Goal: Task Accomplishment & Management: Manage account settings

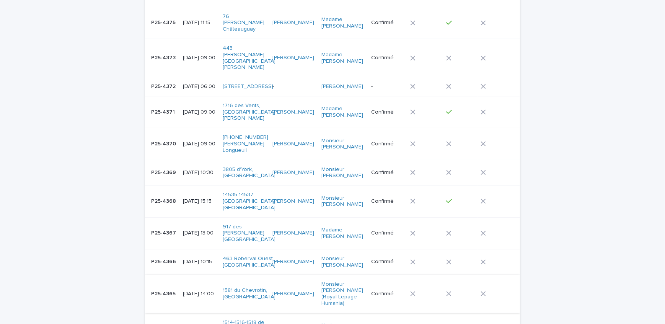
scroll to position [417, 0]
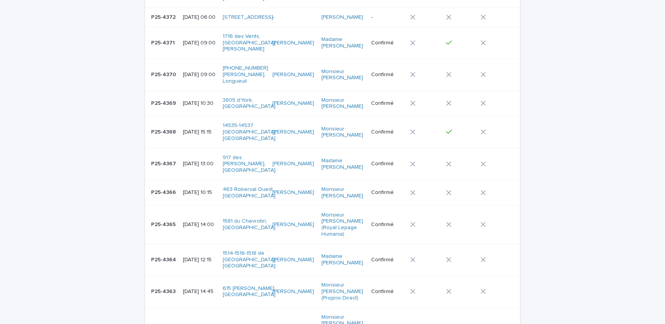
click at [168, 287] on p "P25-4363" at bounding box center [164, 291] width 26 height 8
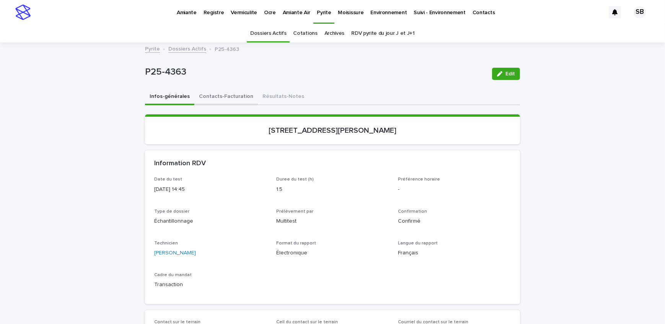
click at [218, 101] on button "Contacts-Facturation" at bounding box center [226, 97] width 64 height 16
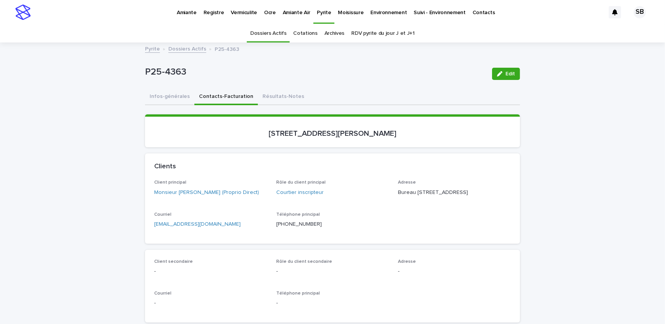
click at [338, 15] on p "Moisissure" at bounding box center [351, 8] width 26 height 16
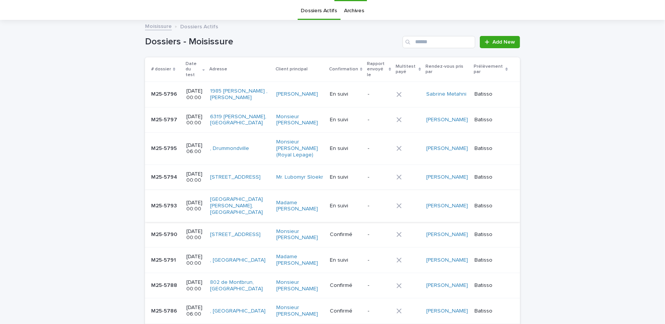
scroll to position [34, 0]
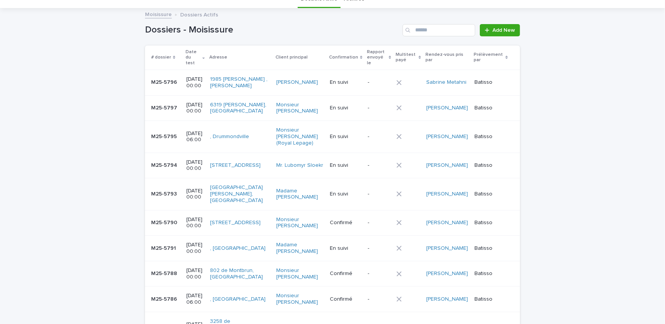
click at [385, 159] on div "-" at bounding box center [379, 165] width 23 height 13
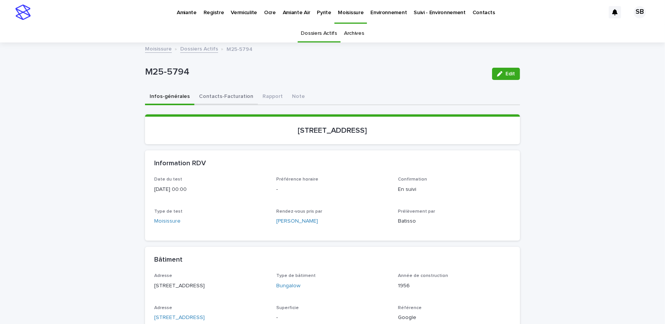
click at [227, 99] on button "Contacts-Facturation" at bounding box center [226, 97] width 64 height 16
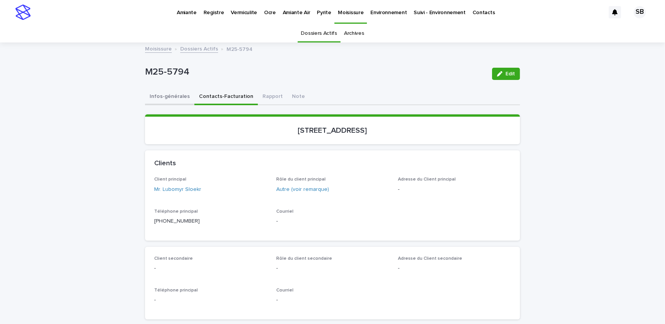
click at [176, 98] on button "Infos-générales" at bounding box center [169, 97] width 49 height 16
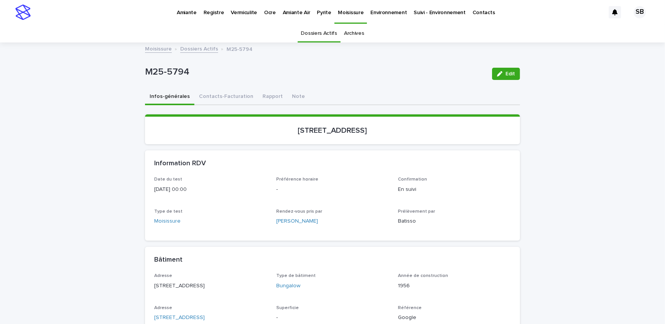
click at [183, 47] on link "Dossiers Actifs" at bounding box center [199, 48] width 38 height 9
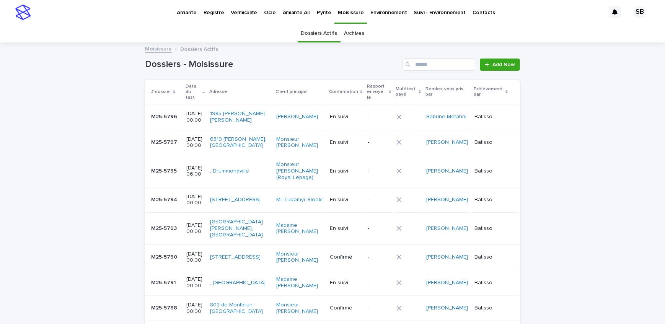
click at [313, 12] on div "Pyrite" at bounding box center [323, 8] width 21 height 16
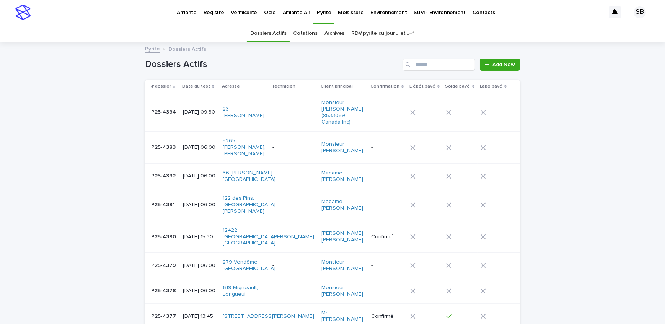
click at [287, 120] on td "-" at bounding box center [293, 112] width 49 height 38
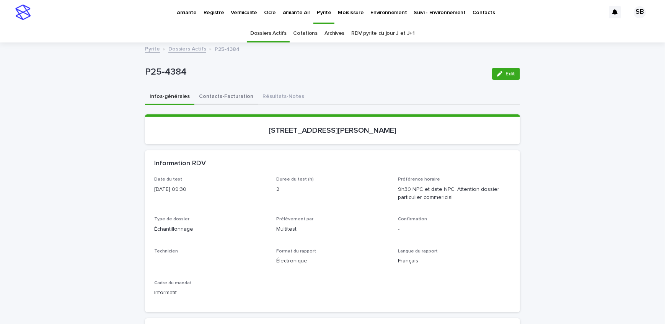
click at [201, 98] on button "Contacts-Facturation" at bounding box center [226, 97] width 64 height 16
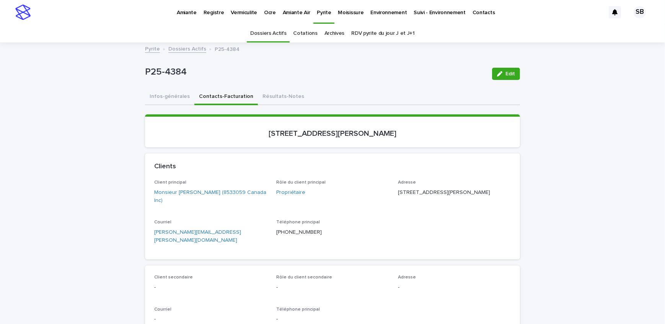
drag, startPoint x: 245, startPoint y: 231, endPoint x: 119, endPoint y: 240, distance: 127.0
click at [192, 47] on link "Dossiers Actifs" at bounding box center [187, 48] width 38 height 9
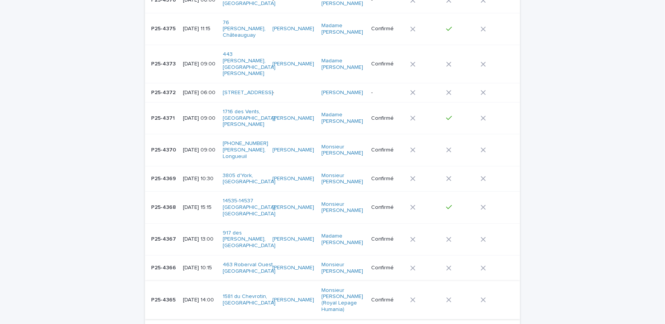
scroll to position [407, 0]
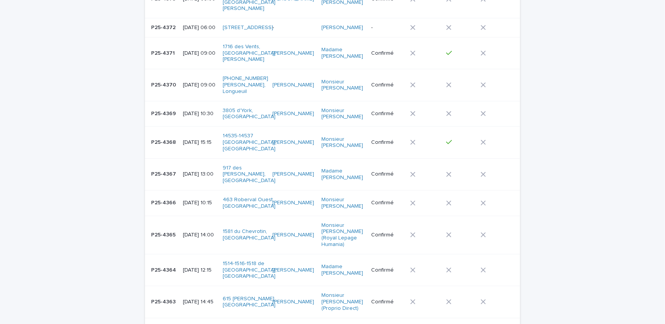
click at [168, 297] on p "P25-4363" at bounding box center [164, 301] width 26 height 8
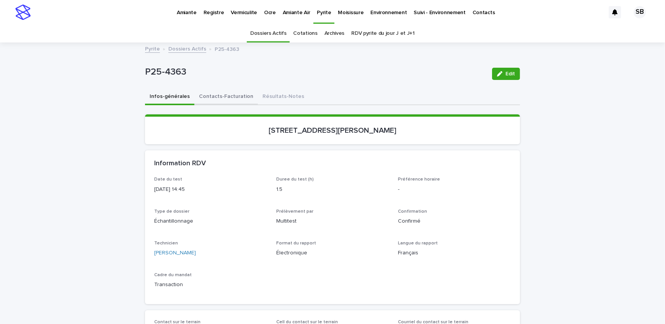
click at [221, 99] on button "Contacts-Facturation" at bounding box center [226, 97] width 64 height 16
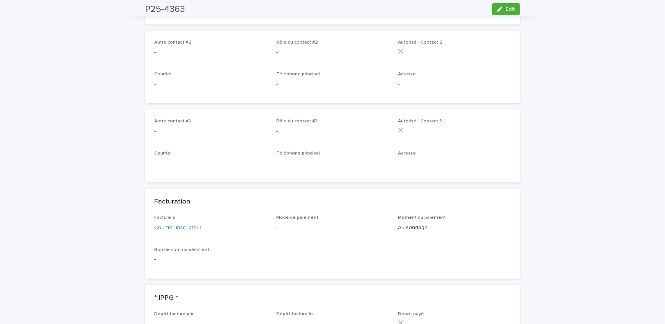
scroll to position [522, 0]
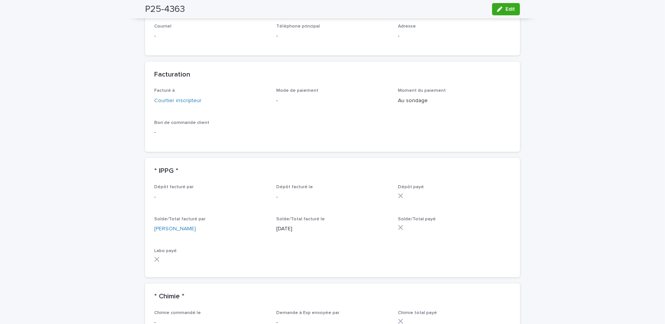
click at [499, 11] on icon "button" at bounding box center [499, 9] width 5 height 5
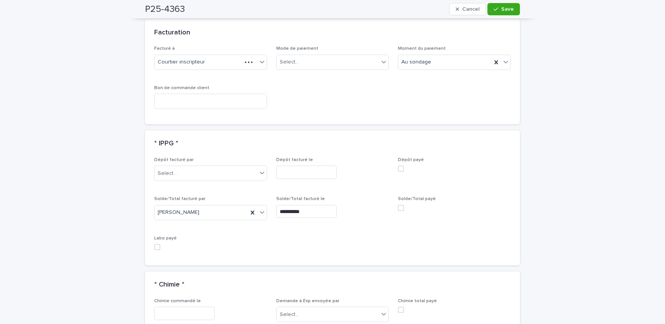
scroll to position [626, 0]
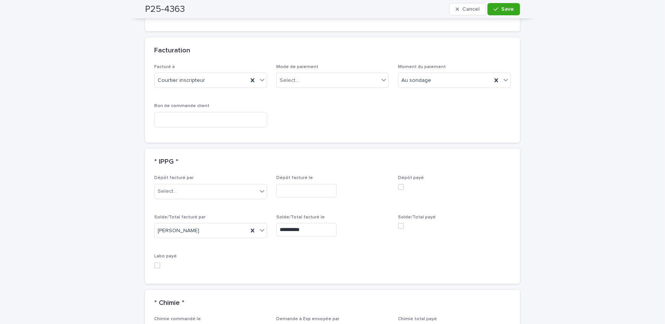
click at [398, 223] on span at bounding box center [401, 226] width 6 height 6
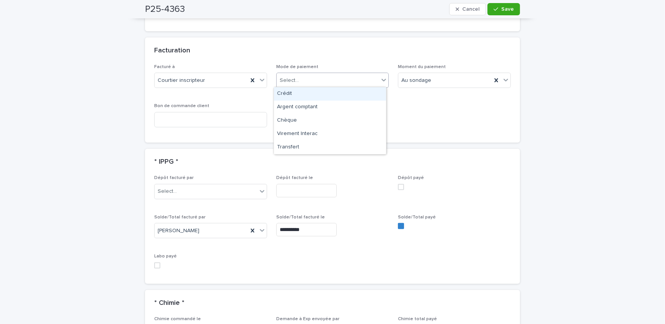
click at [335, 80] on div "Select..." at bounding box center [328, 80] width 103 height 13
click at [329, 96] on div "Crédit" at bounding box center [330, 93] width 112 height 13
click at [505, 8] on span "Save" at bounding box center [507, 9] width 13 height 5
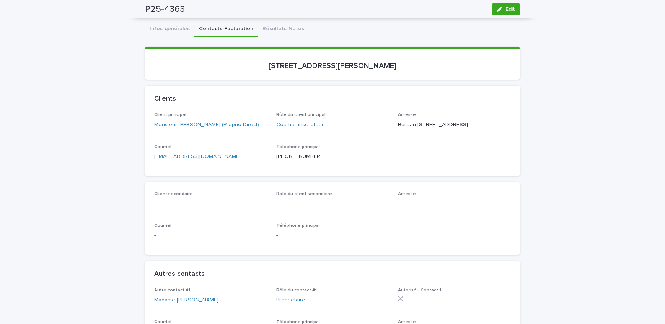
scroll to position [0, 0]
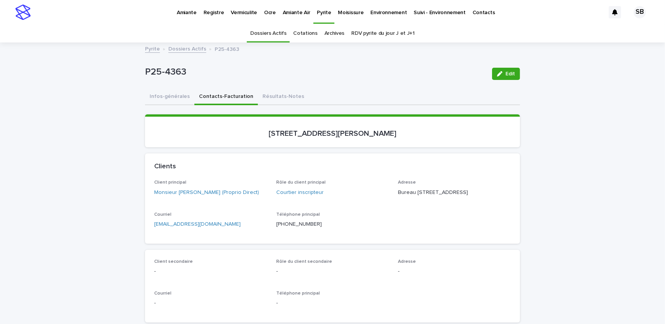
click at [175, 47] on link "Dossiers Actifs" at bounding box center [187, 48] width 38 height 9
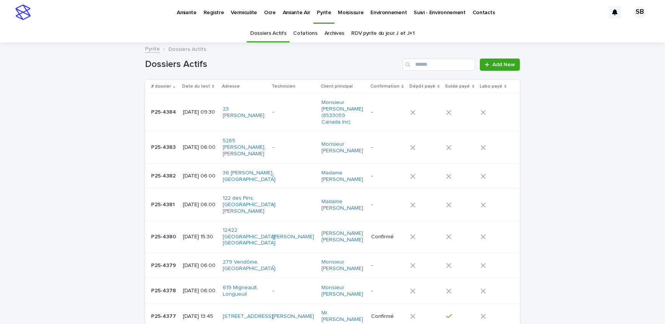
click at [341, 16] on link "Moisissure" at bounding box center [350, 12] width 33 height 24
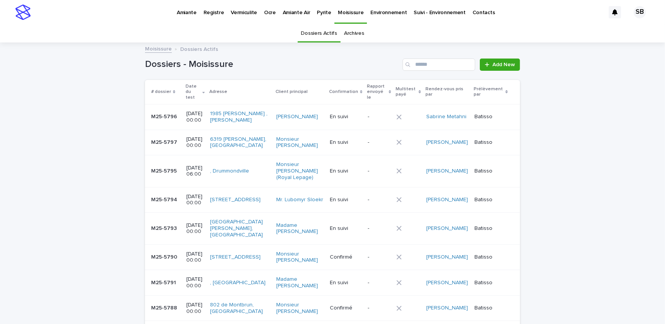
click at [323, 15] on p "Pyrite" at bounding box center [324, 8] width 14 height 16
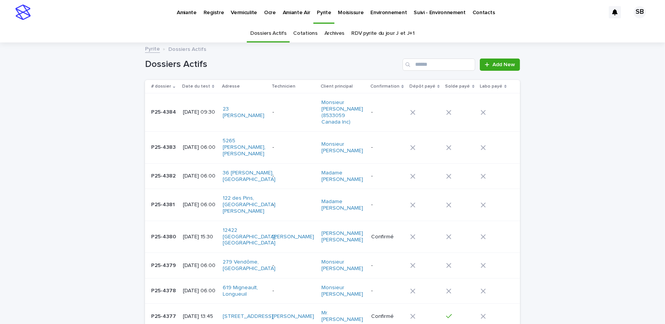
click at [341, 9] on p "Moisissure" at bounding box center [351, 8] width 26 height 16
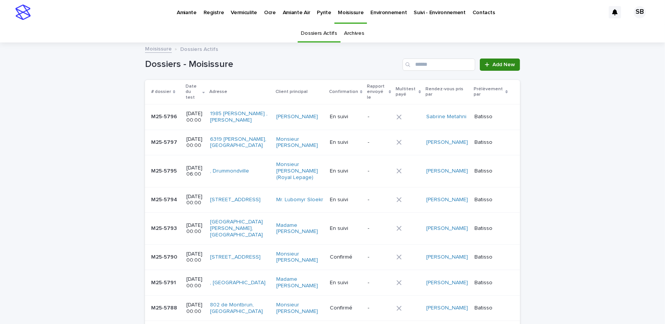
click at [498, 64] on span "Add New" at bounding box center [503, 64] width 23 height 5
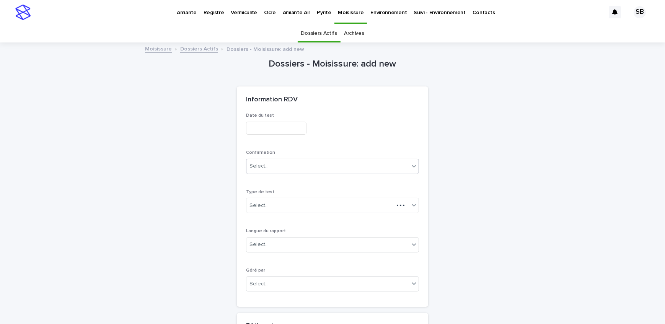
scroll to position [24, 0]
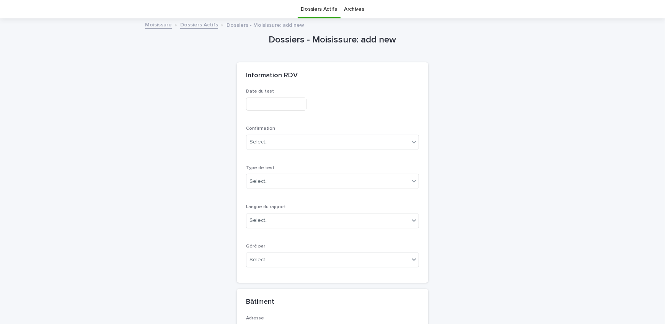
click at [267, 98] on input "text" at bounding box center [276, 104] width 60 height 13
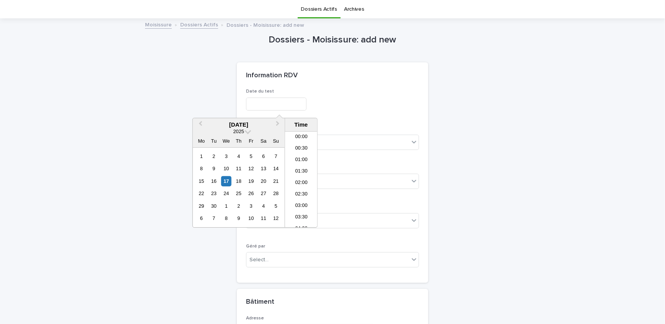
scroll to position [314, 0]
click at [225, 179] on div "17" at bounding box center [226, 181] width 10 height 10
type input "**********"
click at [342, 91] on p "Date du test" at bounding box center [332, 91] width 173 height 5
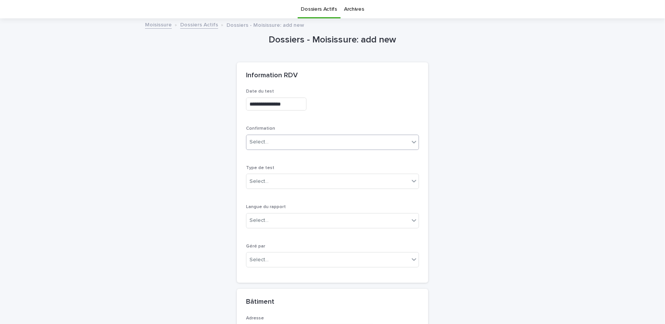
scroll to position [59, 0]
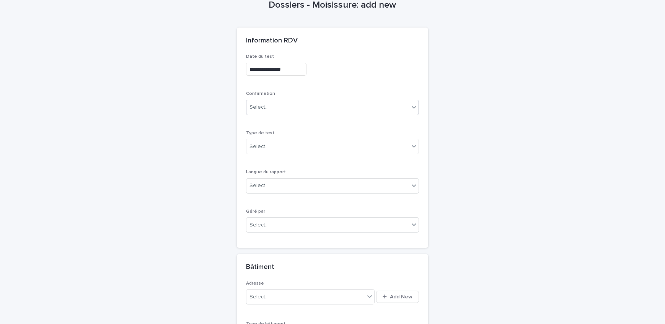
click at [257, 108] on div "Select..." at bounding box center [258, 107] width 19 height 8
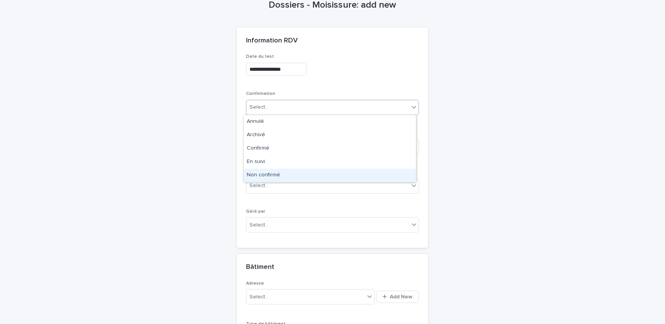
drag, startPoint x: 302, startPoint y: 166, endPoint x: 292, endPoint y: 171, distance: 11.2
click at [289, 178] on div "Non confirmé" at bounding box center [330, 175] width 172 height 13
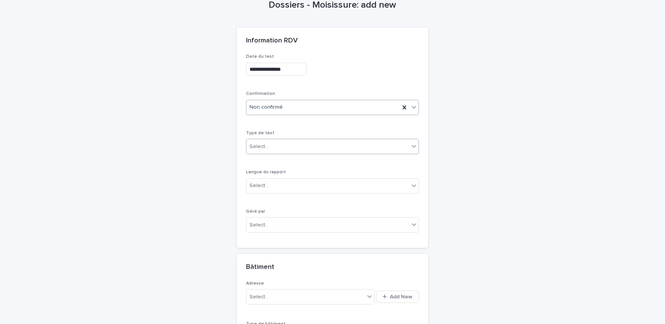
click at [290, 148] on div "Select..." at bounding box center [327, 146] width 163 height 13
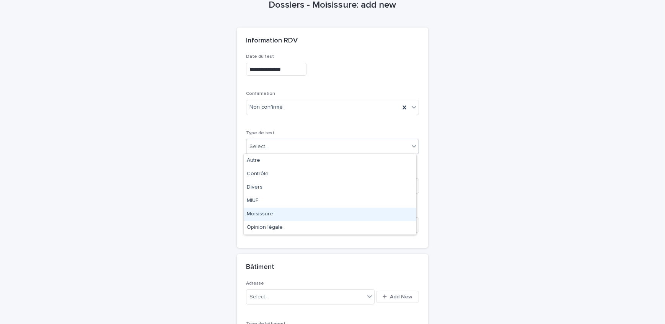
click at [280, 212] on div "Moisissure" at bounding box center [330, 214] width 172 height 13
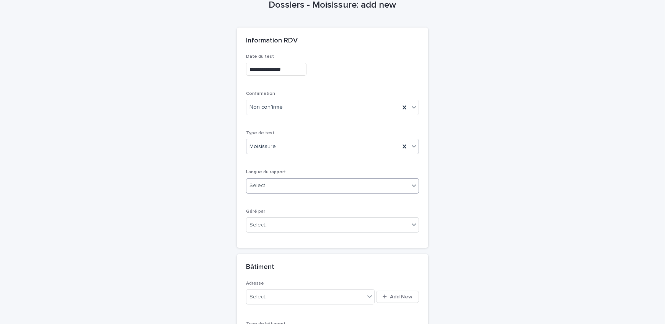
click at [292, 184] on div "Select..." at bounding box center [327, 185] width 163 height 13
click at [289, 203] on div "Français" at bounding box center [330, 199] width 172 height 13
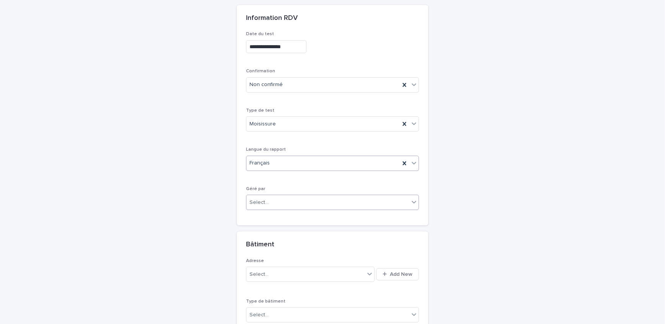
scroll to position [94, 0]
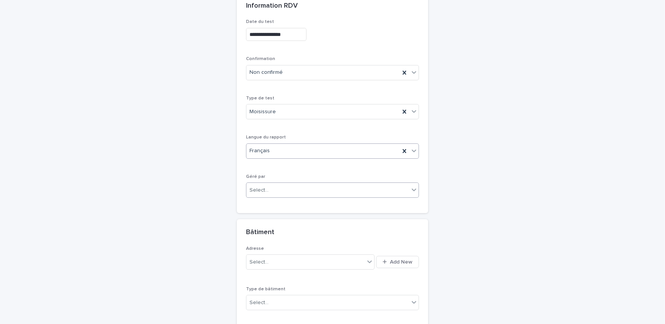
click at [282, 188] on div "Select..." at bounding box center [327, 190] width 163 height 13
click at [280, 205] on div "Batisso" at bounding box center [330, 203] width 172 height 13
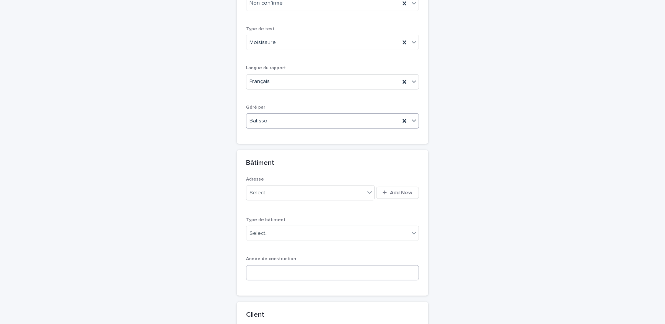
scroll to position [233, 0]
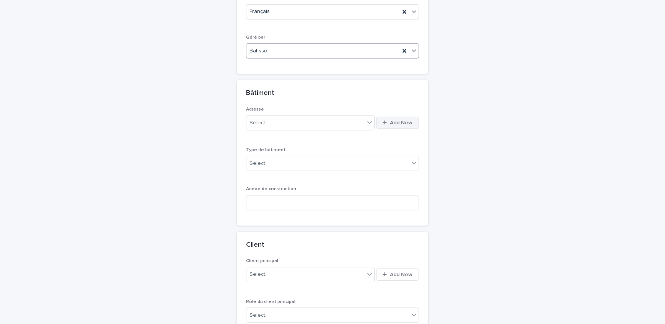
click at [387, 122] on div "button" at bounding box center [386, 122] width 7 height 5
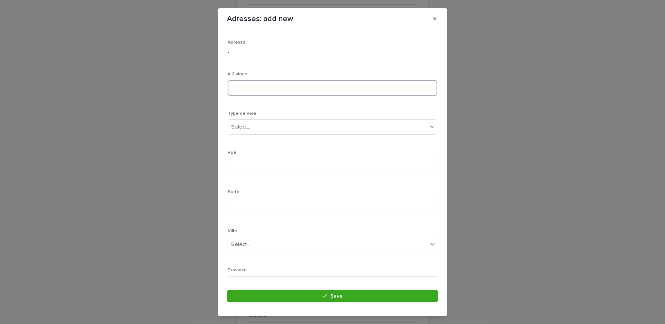
click at [263, 90] on input at bounding box center [333, 87] width 210 height 15
type input "****"
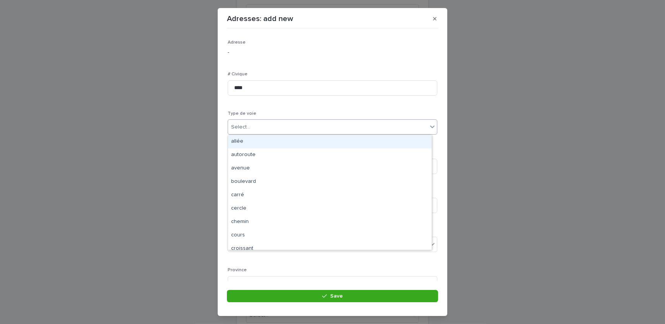
click at [260, 129] on div "Select..." at bounding box center [327, 127] width 199 height 13
type input "**"
click at [253, 140] on div "rue" at bounding box center [330, 141] width 204 height 13
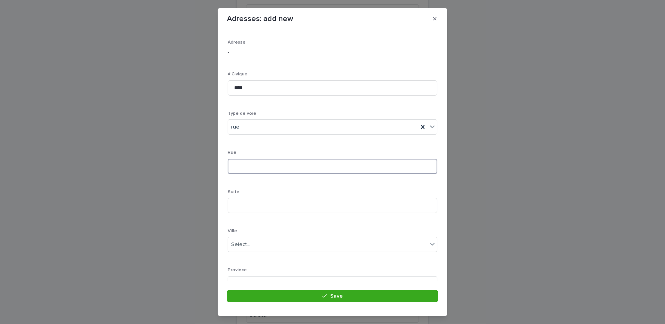
click at [247, 167] on input at bounding box center [333, 166] width 210 height 15
type input "**********"
click at [248, 248] on div "Select..." at bounding box center [240, 245] width 19 height 8
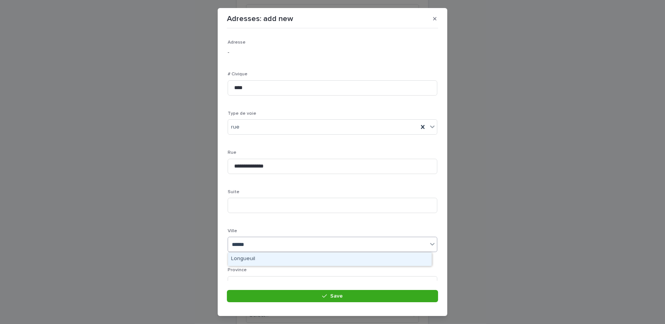
type input "*******"
click at [249, 258] on div "Longueuil" at bounding box center [330, 259] width 204 height 13
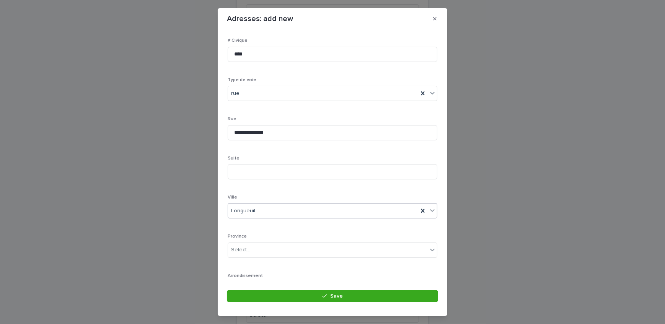
scroll to position [112, 0]
click at [254, 249] on input at bounding box center [333, 250] width 210 height 15
paste input "*******"
type input "*******"
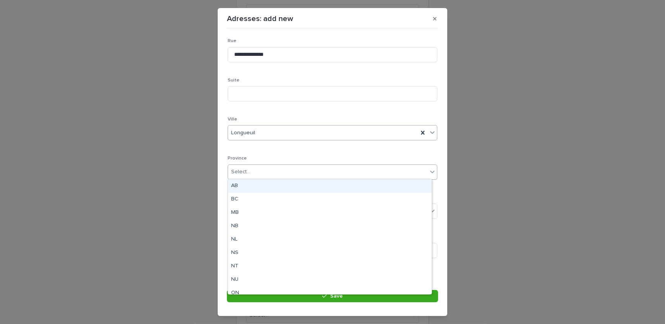
click at [259, 173] on div "Select..." at bounding box center [327, 172] width 199 height 13
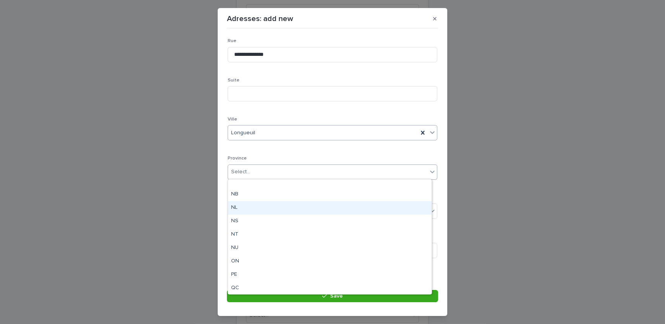
scroll to position [59, 0]
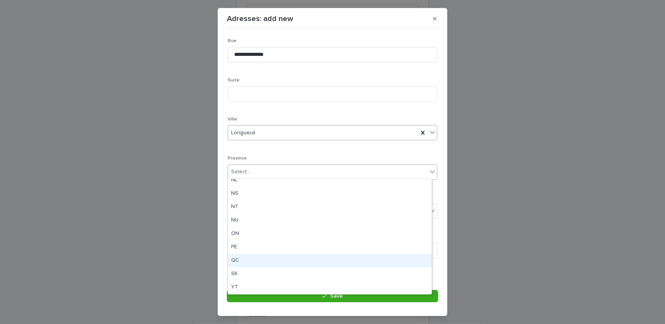
click at [241, 261] on div "QC" at bounding box center [330, 260] width 204 height 13
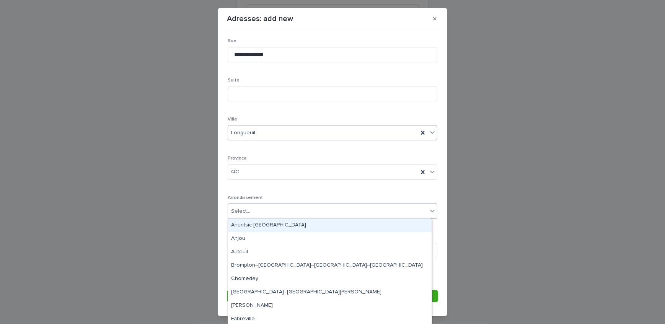
click at [254, 208] on div "Select..." at bounding box center [327, 211] width 199 height 13
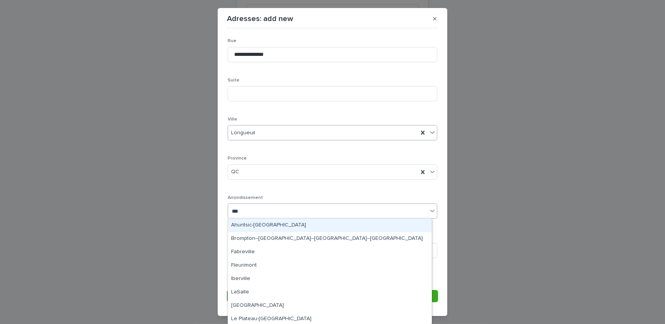
type input "****"
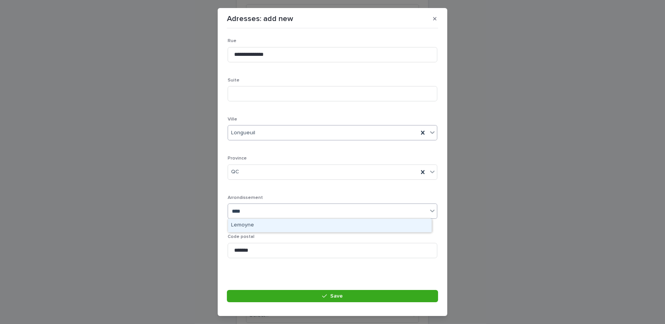
click at [247, 219] on div "Lemoyne" at bounding box center [330, 225] width 204 height 13
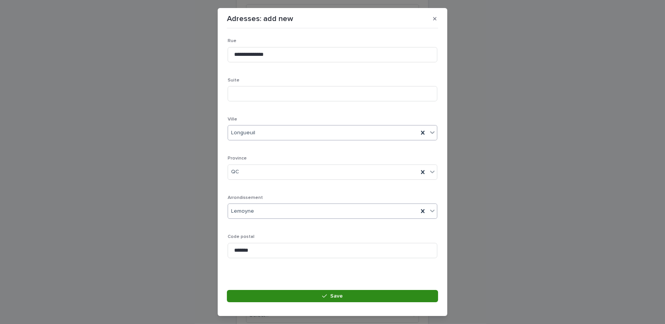
click at [285, 298] on button "Save" at bounding box center [332, 296] width 211 height 12
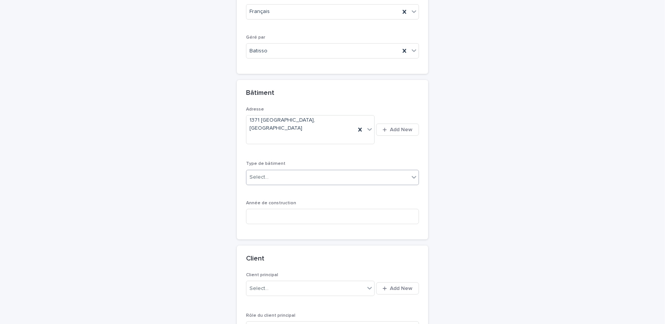
click at [305, 171] on div "Select..." at bounding box center [327, 177] width 163 height 13
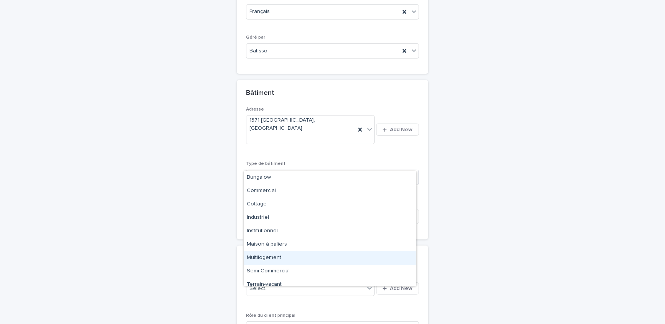
click at [297, 252] on div "Multilogement" at bounding box center [330, 257] width 172 height 13
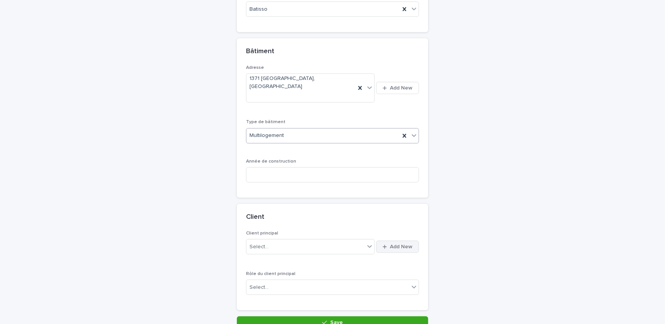
scroll to position [302, 0]
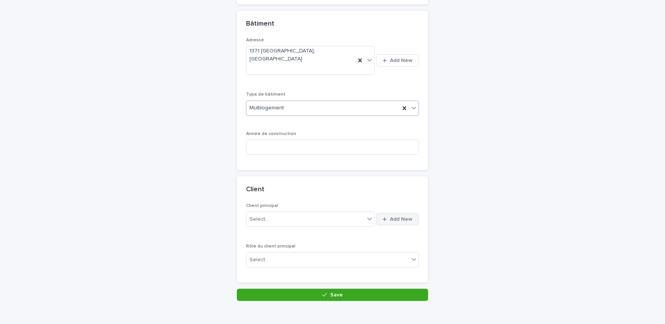
click at [383, 217] on icon "button" at bounding box center [385, 219] width 4 height 5
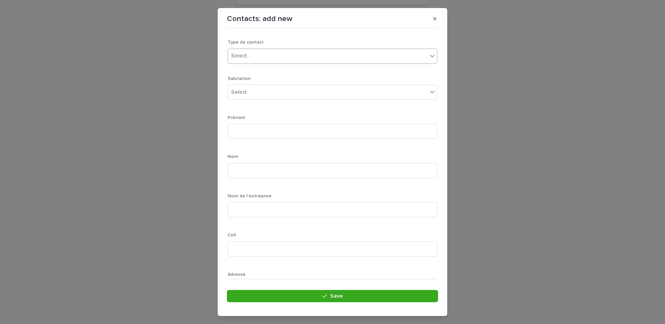
click at [279, 54] on div "Select..." at bounding box center [327, 56] width 199 height 13
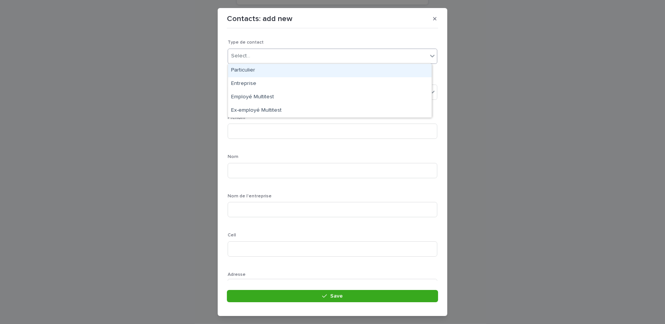
click at [269, 71] on div "Particulier" at bounding box center [330, 70] width 204 height 13
click at [272, 91] on div "Select..." at bounding box center [327, 92] width 199 height 13
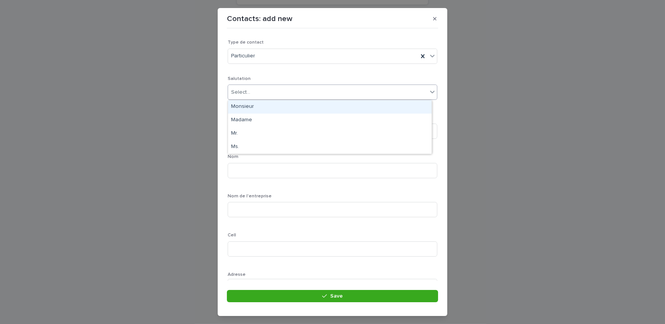
click at [270, 104] on div "Monsieur" at bounding box center [330, 106] width 204 height 13
click at [272, 133] on input at bounding box center [333, 131] width 210 height 15
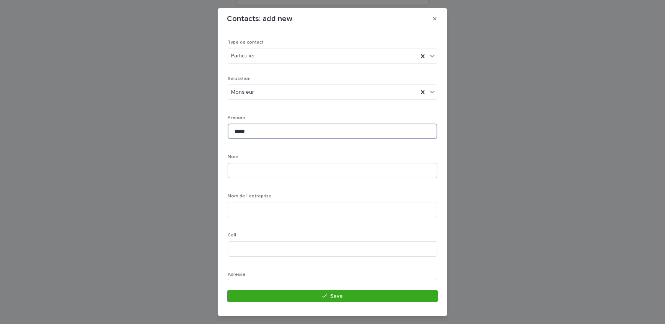
type input "*****"
click at [259, 173] on input at bounding box center [333, 170] width 210 height 15
click at [238, 170] on input "******" at bounding box center [333, 170] width 210 height 15
click at [279, 137] on input "*****" at bounding box center [333, 136] width 210 height 15
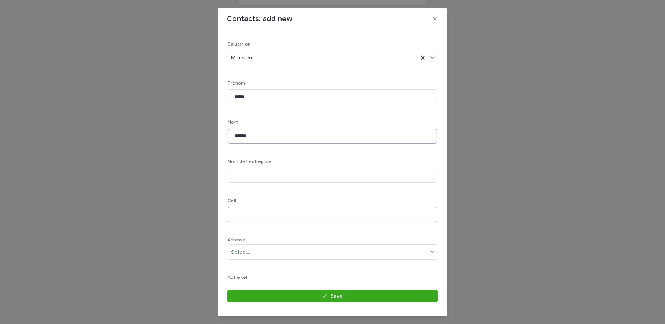
type input "******"
click at [276, 208] on input at bounding box center [333, 214] width 210 height 15
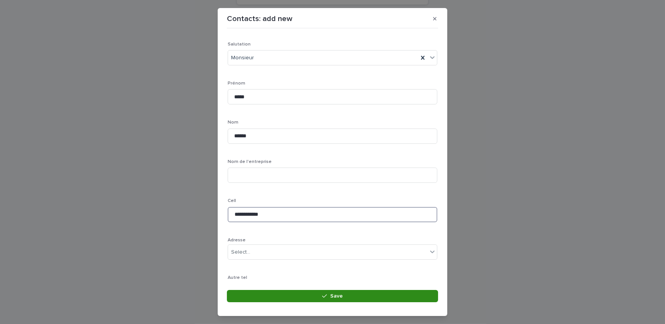
type input "**********"
click at [316, 291] on button "Save" at bounding box center [332, 296] width 211 height 12
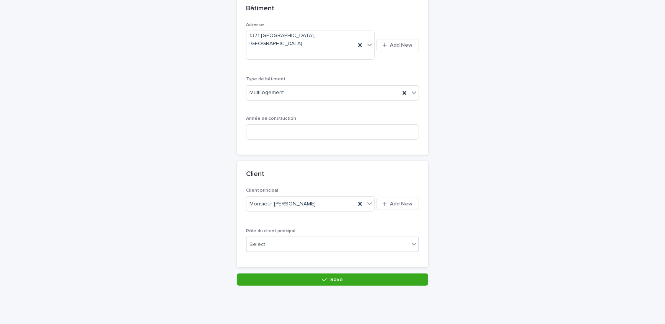
click at [315, 244] on div "Client principal Monsieur [PERSON_NAME] Add New Rôle du client principal Select…" at bounding box center [332, 228] width 191 height 80
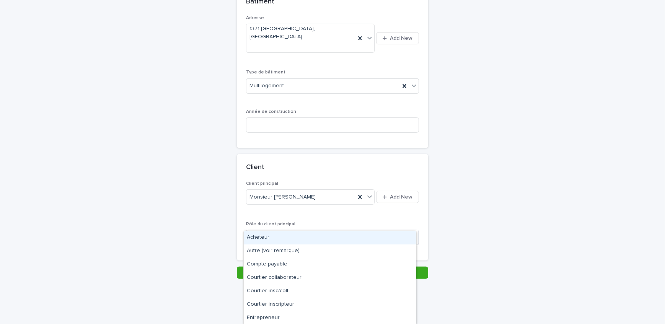
click at [302, 231] on div "Select..." at bounding box center [327, 237] width 163 height 13
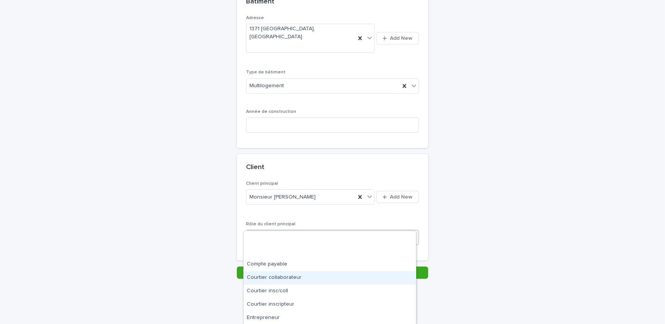
scroll to position [40, 0]
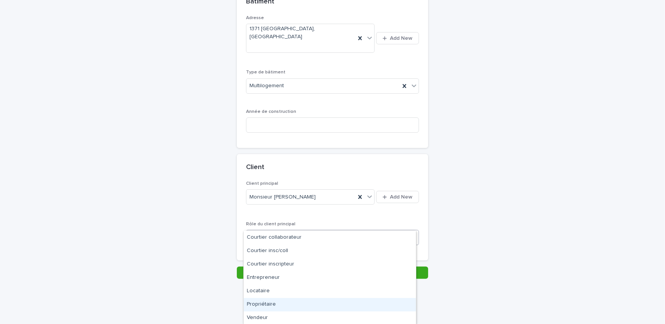
click at [276, 299] on div "Propriétaire" at bounding box center [330, 304] width 172 height 13
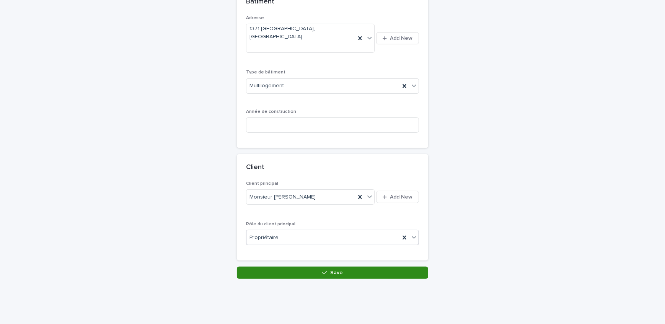
click at [289, 267] on button "Save" at bounding box center [332, 273] width 191 height 12
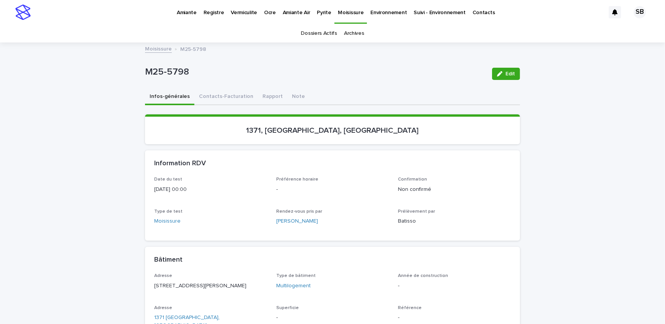
click at [156, 47] on link "Moisissure" at bounding box center [158, 48] width 27 height 9
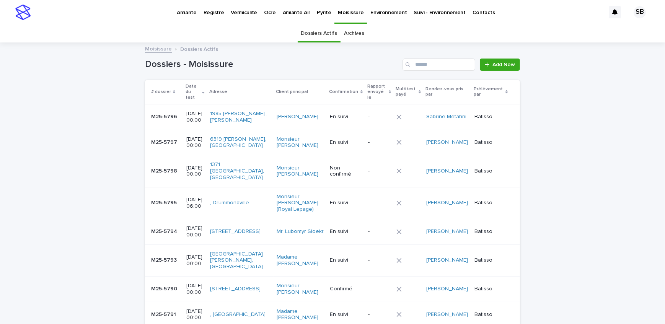
click at [319, 15] on p "Pyrite" at bounding box center [324, 8] width 14 height 16
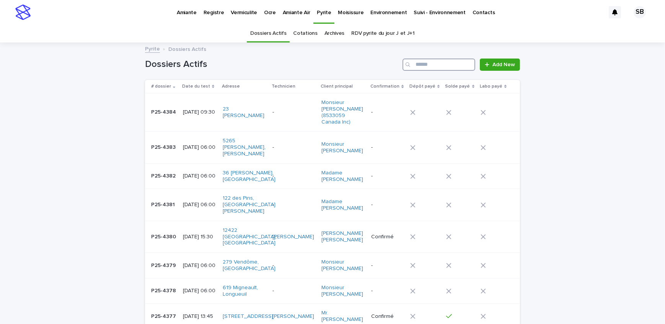
click at [427, 60] on input "Search" at bounding box center [439, 65] width 73 height 12
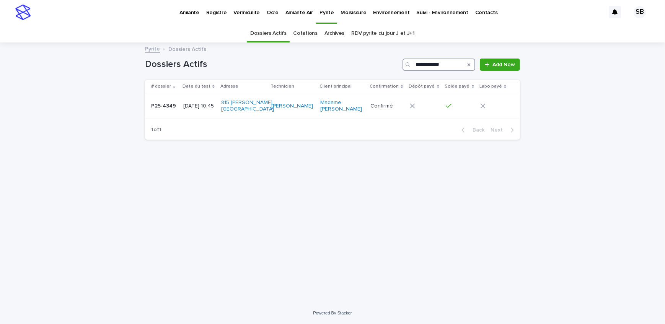
type input "**********"
drag, startPoint x: 469, startPoint y: 67, endPoint x: 15, endPoint y: 119, distance: 456.4
click at [469, 67] on button "Search" at bounding box center [469, 65] width 3 height 12
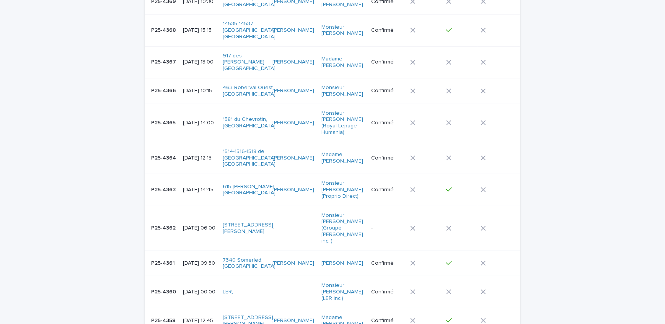
scroll to position [522, 0]
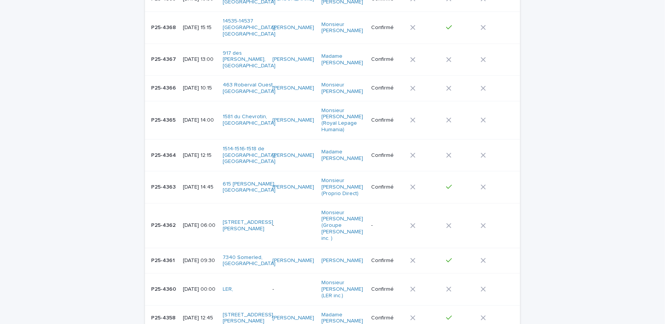
click at [194, 315] on p "[DATE] 12:45" at bounding box center [200, 318] width 34 height 7
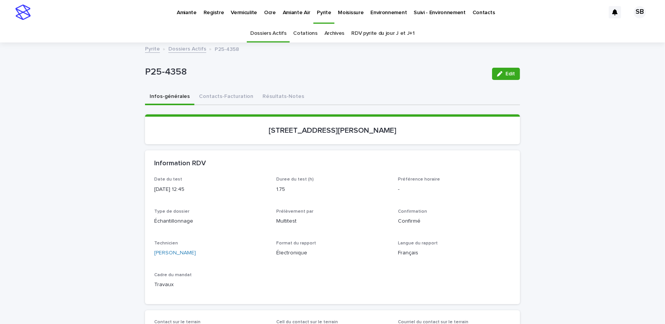
click at [192, 50] on link "Dossiers Actifs" at bounding box center [187, 48] width 38 height 9
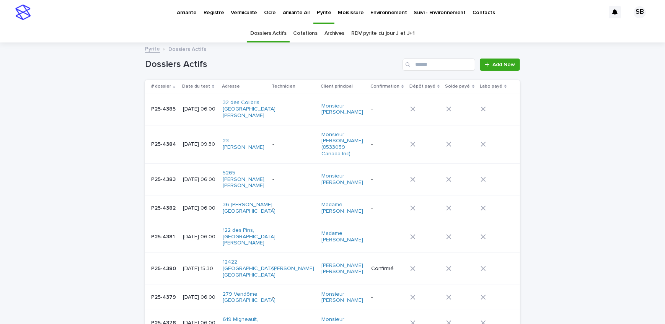
click at [245, 15] on p "Vermiculite" at bounding box center [244, 8] width 26 height 16
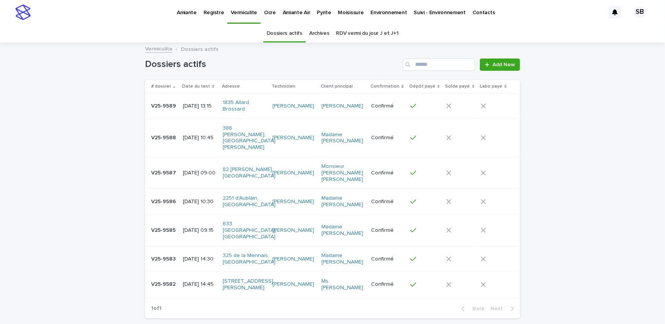
click at [180, 272] on td "[DATE] 14:45" at bounding box center [200, 285] width 40 height 26
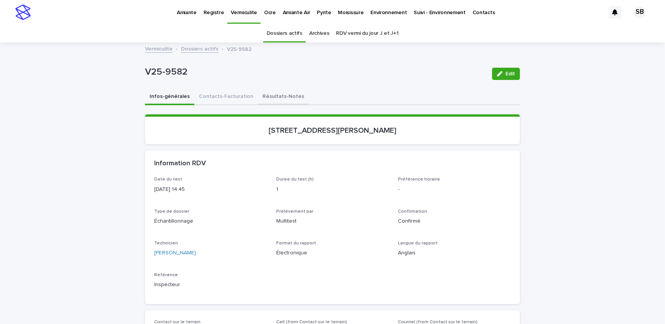
click at [265, 99] on button "Résultats-Notes" at bounding box center [283, 97] width 51 height 16
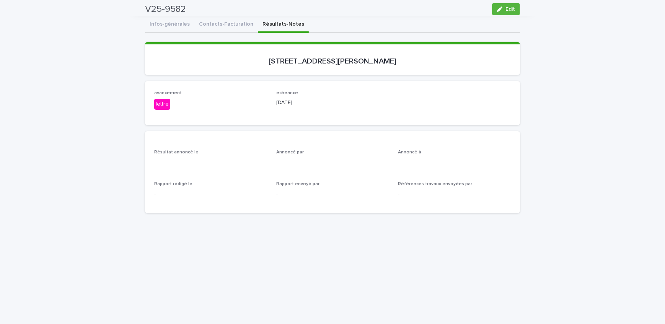
scroll to position [34, 0]
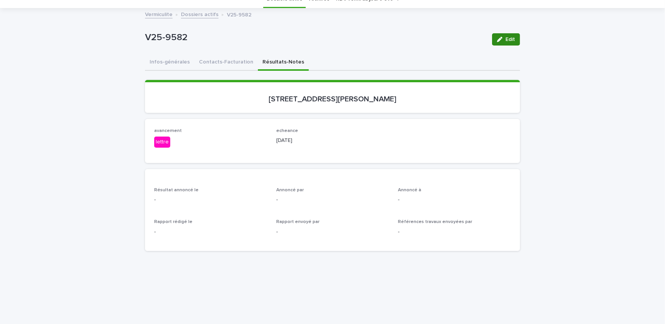
click at [497, 37] on icon "button" at bounding box center [499, 39] width 5 height 5
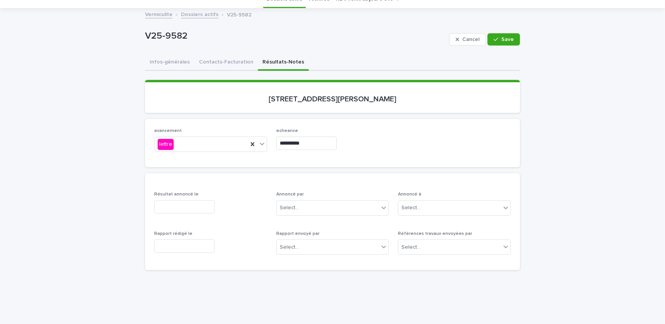
click at [168, 209] on input "text" at bounding box center [184, 207] width 60 height 13
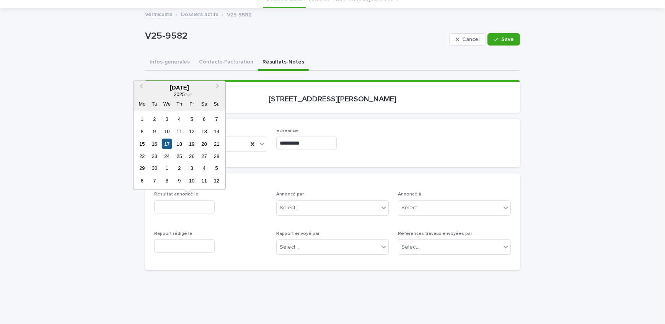
click at [168, 142] on div "17" at bounding box center [167, 144] width 10 height 10
type input "**********"
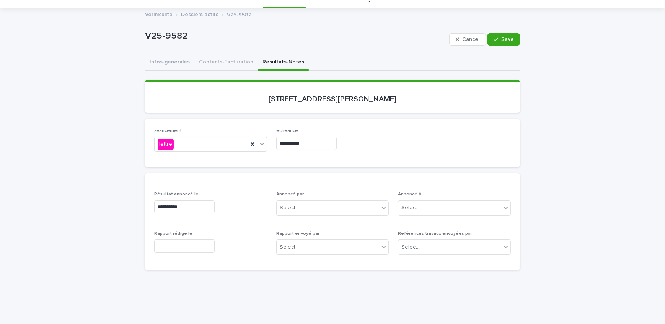
click at [176, 246] on input "text" at bounding box center [184, 246] width 60 height 13
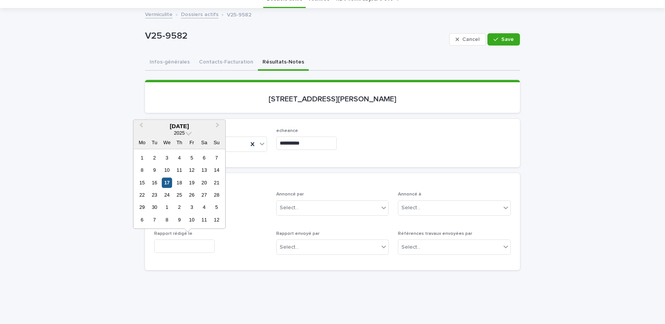
click at [164, 182] on div "17" at bounding box center [167, 183] width 10 height 10
type input "**********"
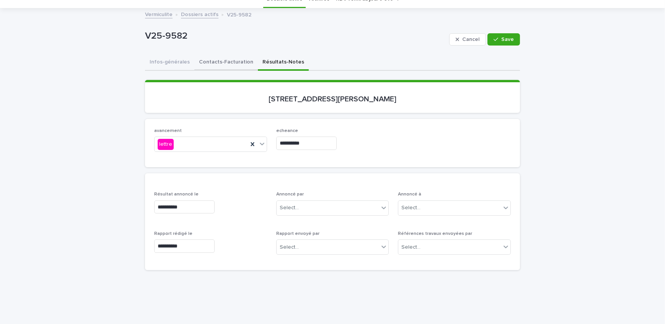
click at [227, 64] on button "Contacts-Facturation" at bounding box center [226, 63] width 64 height 16
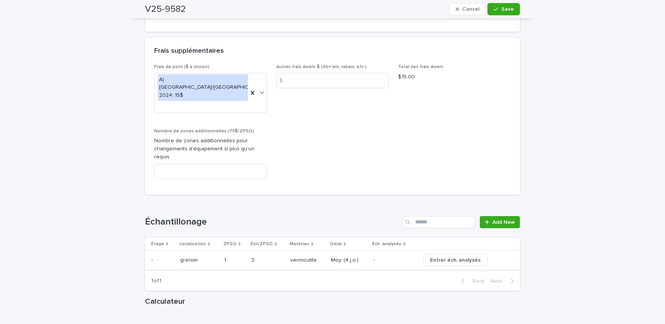
scroll to position [869, 0]
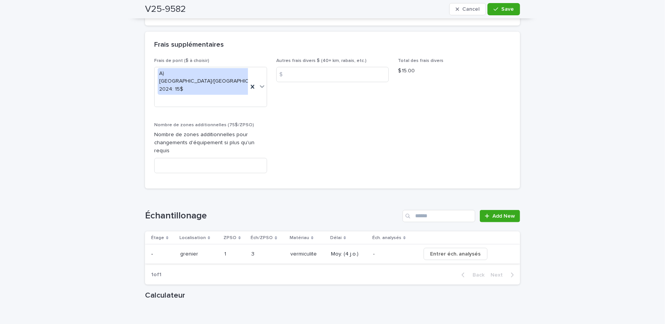
click at [430, 250] on span "Entrer éch. analysés" at bounding box center [455, 254] width 51 height 8
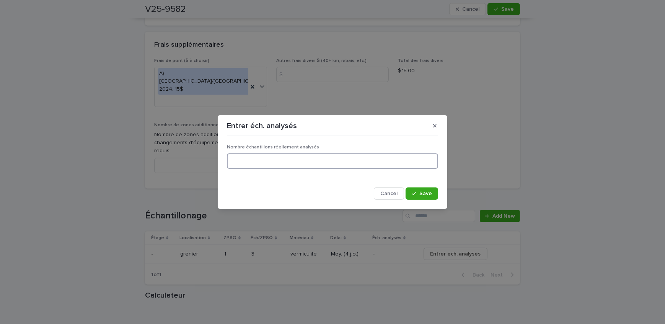
click at [338, 164] on input at bounding box center [332, 160] width 211 height 15
type input "*"
click at [433, 200] on div "Nombre échantillons réellement analysés * Cancel Save" at bounding box center [332, 169] width 215 height 65
click at [431, 199] on button "Save" at bounding box center [422, 193] width 33 height 12
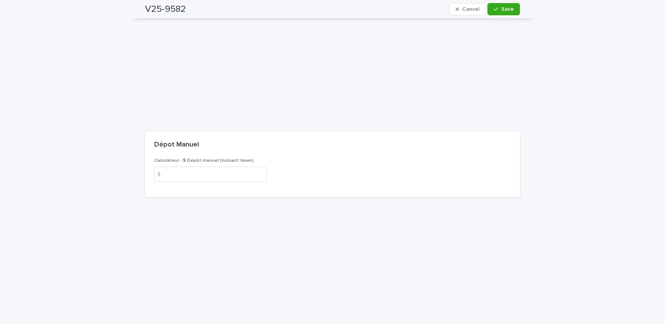
scroll to position [1252, 0]
drag, startPoint x: 502, startPoint y: 11, endPoint x: 503, endPoint y: 143, distance: 132.0
click at [502, 11] on span "Save" at bounding box center [507, 9] width 13 height 5
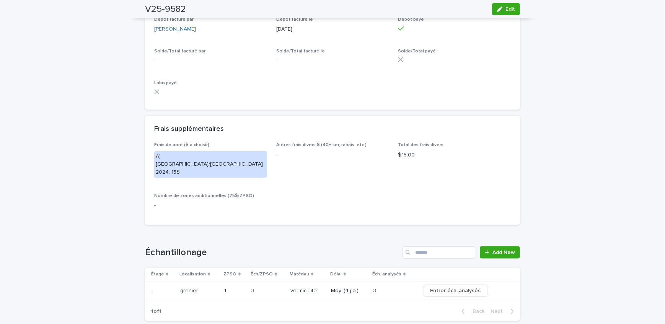
scroll to position [635, 0]
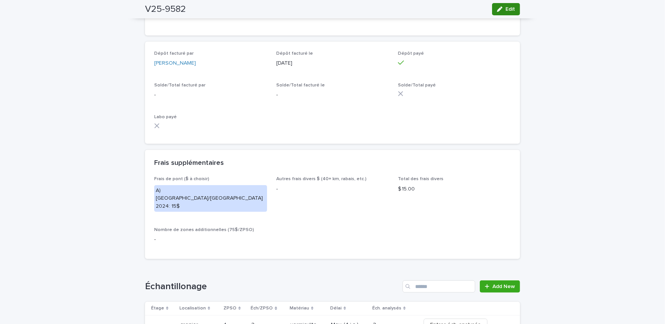
click at [511, 11] on span "Edit" at bounding box center [510, 9] width 10 height 5
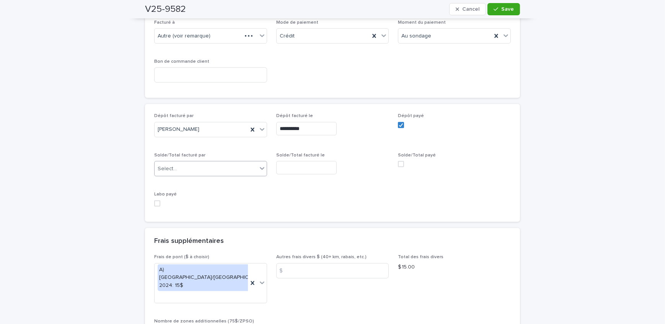
scroll to position [669, 0]
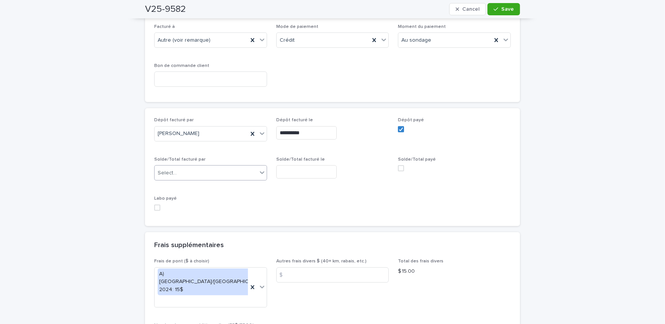
click at [207, 167] on div "Select..." at bounding box center [206, 173] width 103 height 13
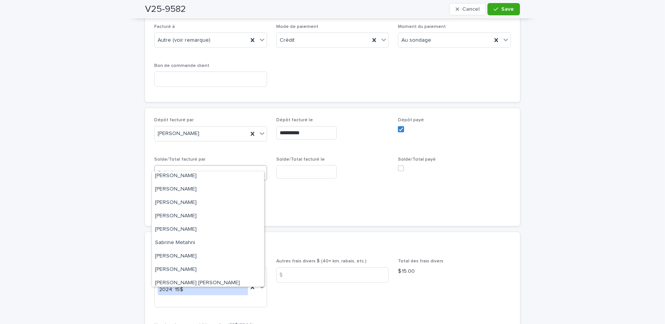
scroll to position [99, 0]
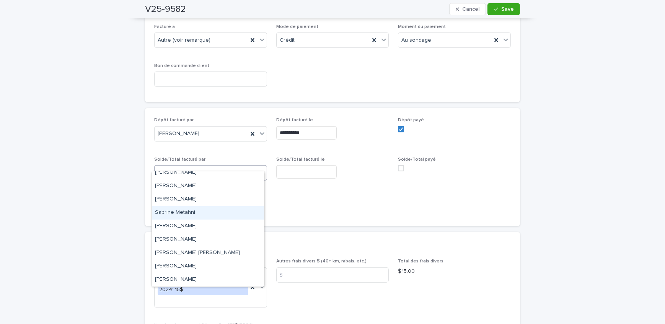
click at [216, 218] on div "Sabrine Metahni" at bounding box center [208, 212] width 112 height 13
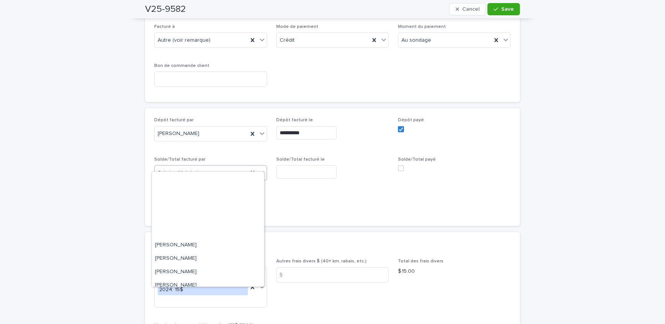
click at [220, 167] on div "Sabrine Metahni" at bounding box center [201, 173] width 93 height 13
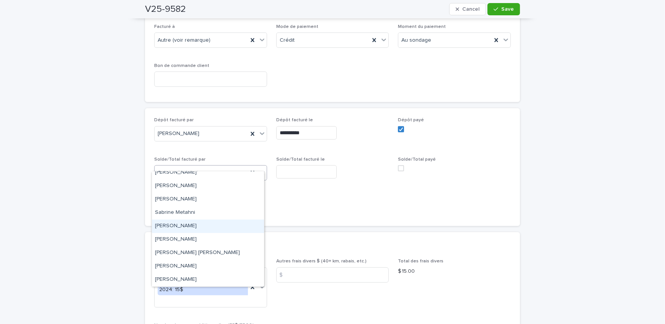
click at [214, 225] on div "[PERSON_NAME]" at bounding box center [208, 226] width 112 height 13
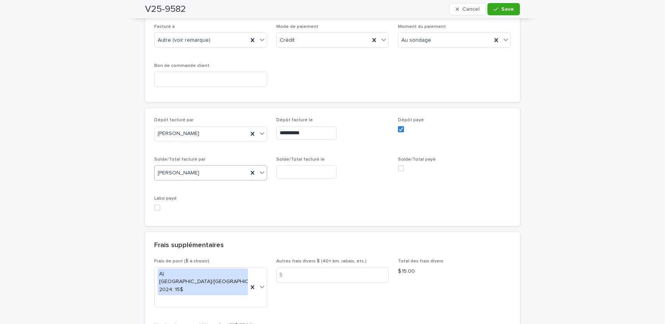
click at [328, 165] on input "text" at bounding box center [306, 171] width 60 height 13
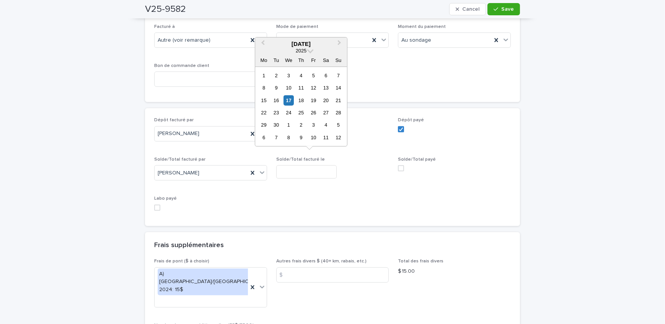
click at [289, 100] on div "17" at bounding box center [289, 100] width 10 height 10
type input "**********"
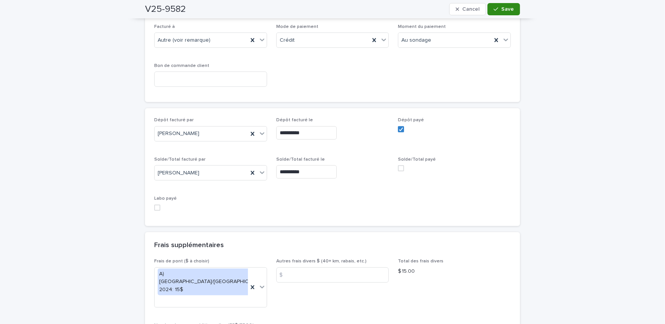
click at [490, 13] on button "Save" at bounding box center [503, 9] width 33 height 12
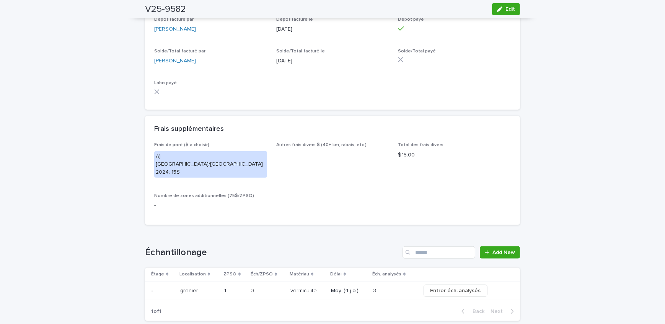
scroll to position [600, 0]
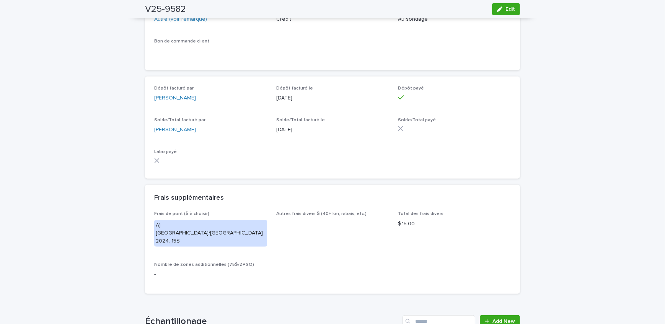
click at [68, 186] on div "Loading... Saving… Loading... Saving… V25-9582 Edit V25-9582 Edit Sorry, there …" at bounding box center [332, 120] width 665 height 1355
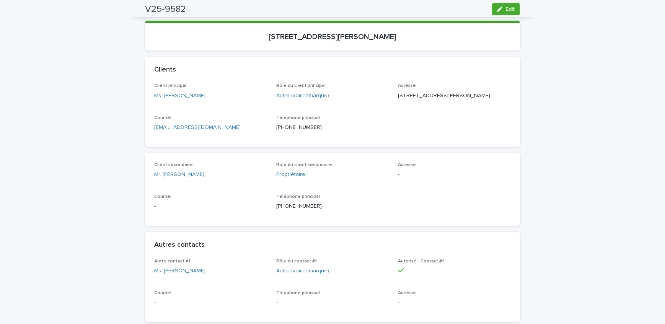
scroll to position [43, 0]
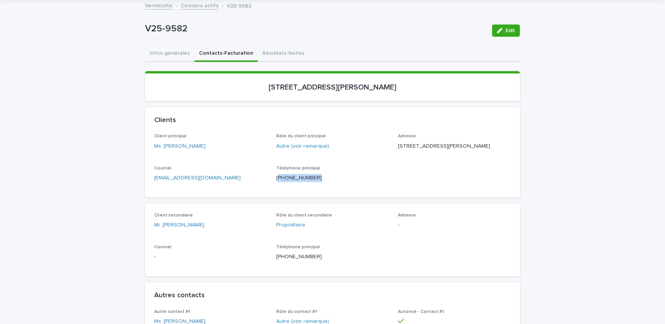
copy p "438) 508-9013"
drag, startPoint x: 316, startPoint y: 189, endPoint x: 277, endPoint y: 189, distance: 39.4
click at [276, 188] on div "Téléphone principal [PHONE_NUMBER]" at bounding box center [332, 177] width 113 height 23
click at [331, 182] on p "[PHONE_NUMBER]" at bounding box center [332, 178] width 113 height 8
copy p "438) 508-9013"
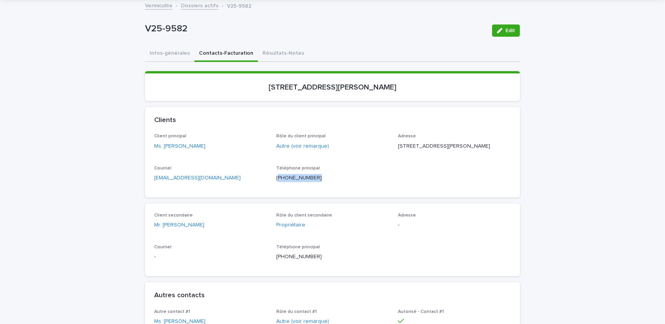
drag, startPoint x: 310, startPoint y: 184, endPoint x: 276, endPoint y: 184, distance: 34.1
click at [276, 182] on p "[PHONE_NUMBER]" at bounding box center [332, 178] width 113 height 8
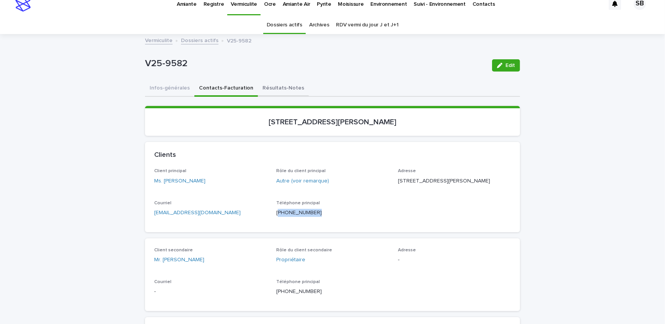
drag, startPoint x: 268, startPoint y: 90, endPoint x: 334, endPoint y: 96, distance: 66.5
click at [268, 90] on button "Résultats-Notes" at bounding box center [283, 89] width 51 height 16
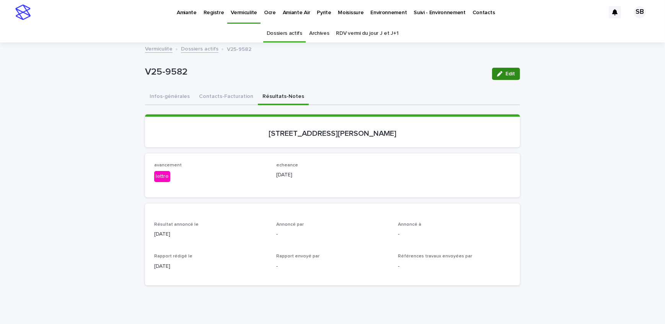
click at [503, 78] on button "Edit" at bounding box center [506, 74] width 28 height 12
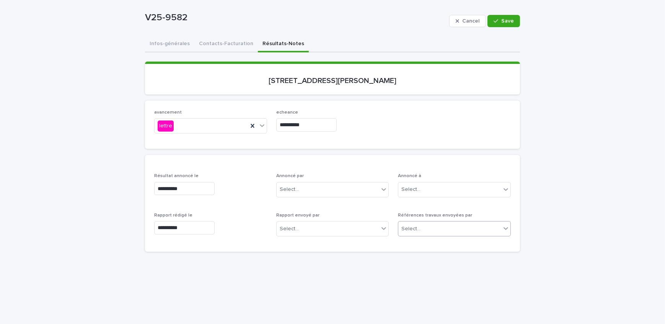
scroll to position [69, 0]
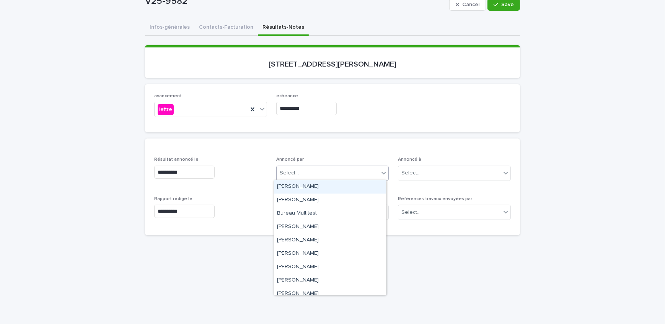
click at [335, 172] on div "Select..." at bounding box center [328, 173] width 103 height 13
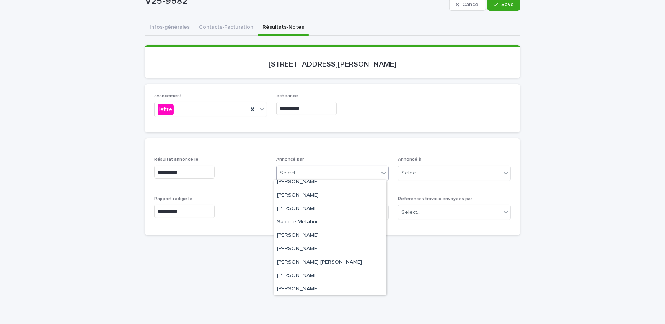
scroll to position [99, 0]
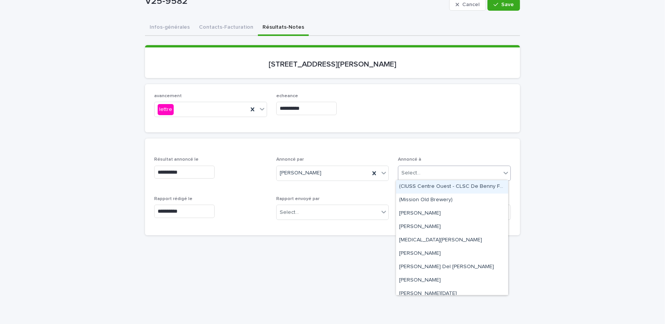
click at [414, 170] on div "Select..." at bounding box center [410, 173] width 19 height 8
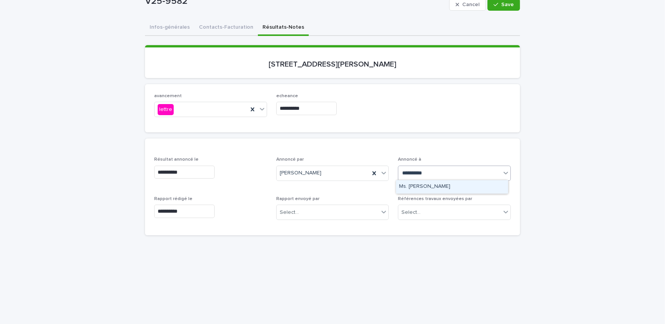
type input "**********"
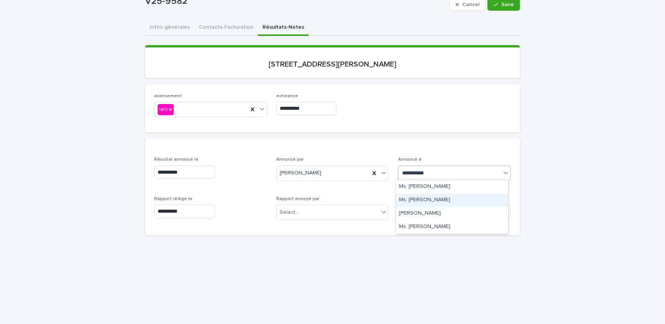
click at [454, 205] on div "Ms. [PERSON_NAME]" at bounding box center [452, 200] width 112 height 13
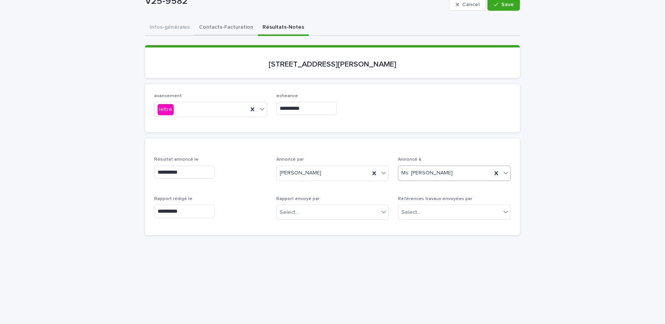
click at [213, 24] on div "**********" at bounding box center [332, 292] width 375 height 544
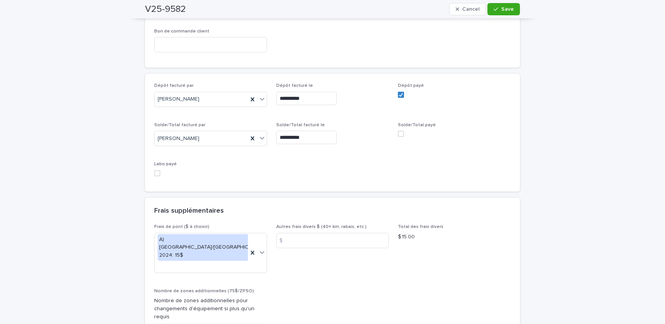
scroll to position [703, 0]
click at [399, 123] on div "Solde/Total payé" at bounding box center [454, 133] width 113 height 21
click at [398, 131] on span at bounding box center [401, 134] width 6 height 6
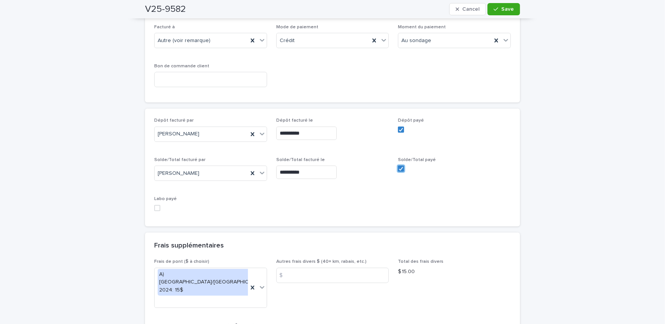
scroll to position [668, 0]
click at [512, 4] on button "Save" at bounding box center [503, 9] width 33 height 12
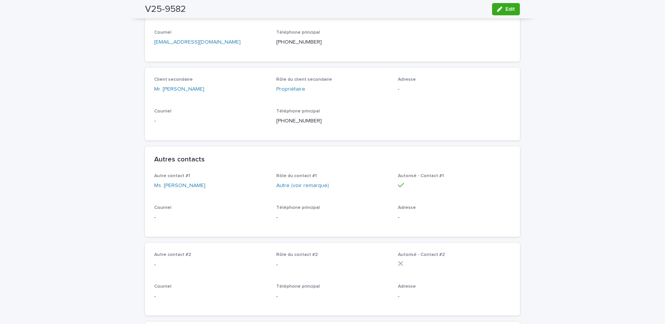
scroll to position [112, 0]
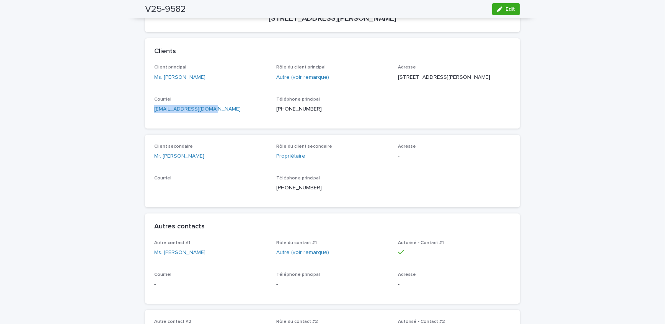
drag, startPoint x: 231, startPoint y: 122, endPoint x: 157, endPoint y: 119, distance: 73.5
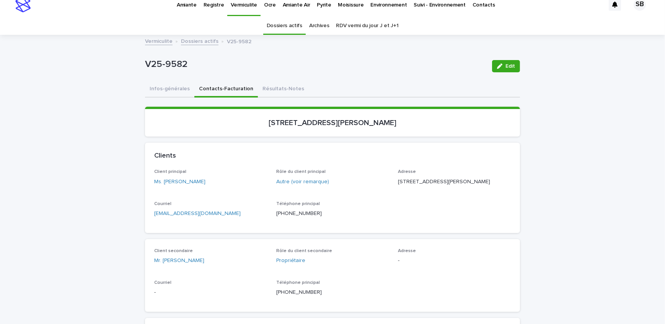
click at [322, 84] on div "Infos-générales Contacts-Facturation Résultats-Notes" at bounding box center [332, 90] width 375 height 16
click at [158, 38] on link "Vermiculite" at bounding box center [159, 40] width 28 height 9
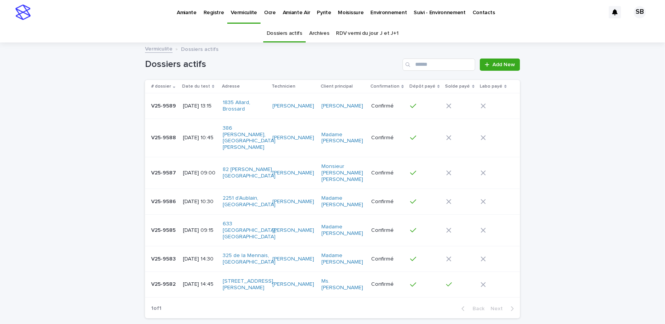
click at [175, 246] on td "V25-9583 V25-9583" at bounding box center [162, 259] width 35 height 26
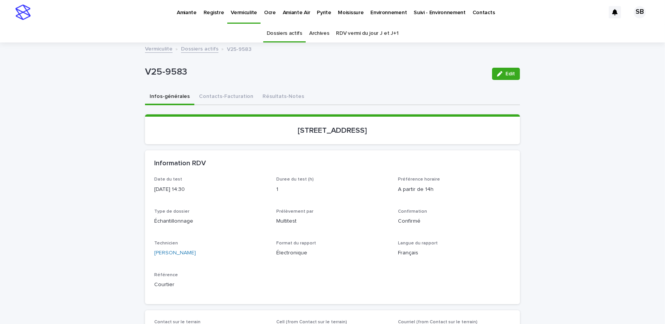
click at [229, 95] on button "Contacts-Facturation" at bounding box center [226, 97] width 64 height 16
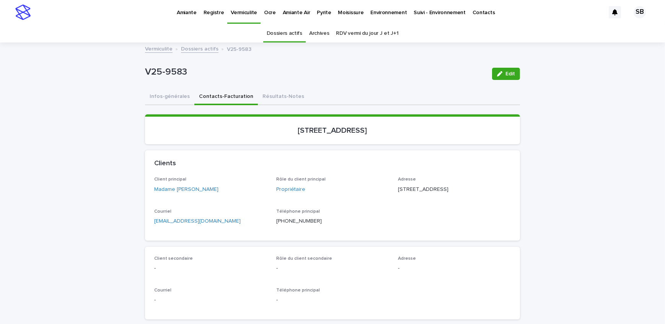
click at [264, 98] on button "Résultats-Notes" at bounding box center [283, 97] width 51 height 16
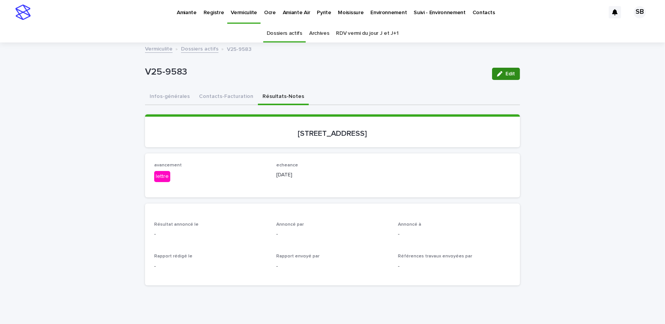
drag, startPoint x: 502, startPoint y: 75, endPoint x: 271, endPoint y: 223, distance: 273.8
click at [502, 75] on div "button" at bounding box center [501, 73] width 8 height 5
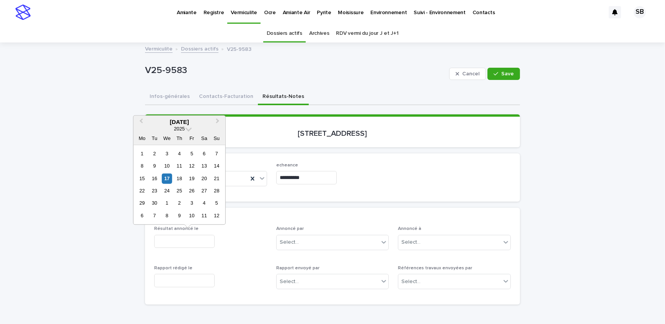
click at [176, 243] on input "text" at bounding box center [184, 241] width 60 height 13
click at [167, 177] on div "17" at bounding box center [167, 178] width 10 height 10
type input "**********"
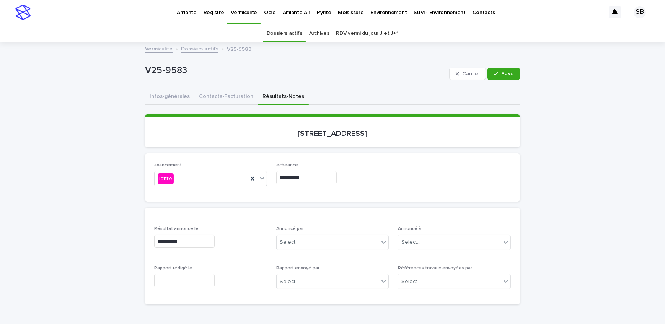
click at [186, 281] on input "text" at bounding box center [184, 280] width 60 height 13
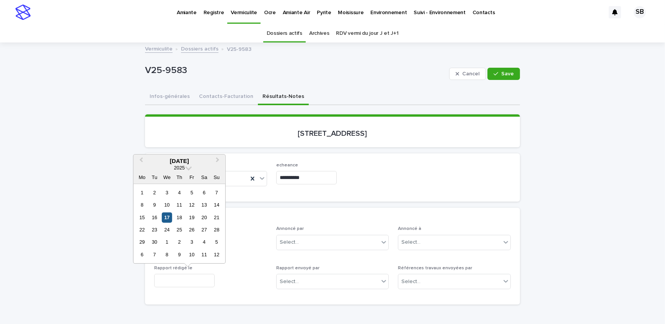
click at [169, 217] on div "17" at bounding box center [167, 217] width 10 height 10
type input "**********"
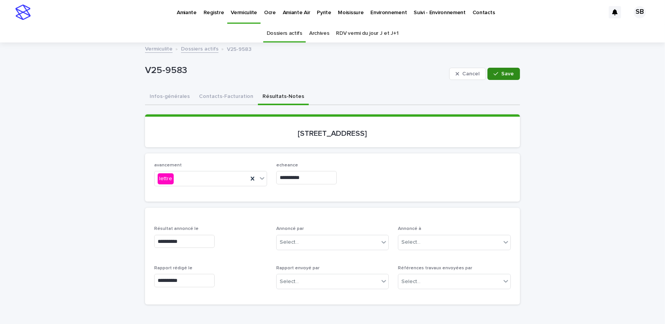
click at [510, 74] on span "Save" at bounding box center [507, 73] width 13 height 5
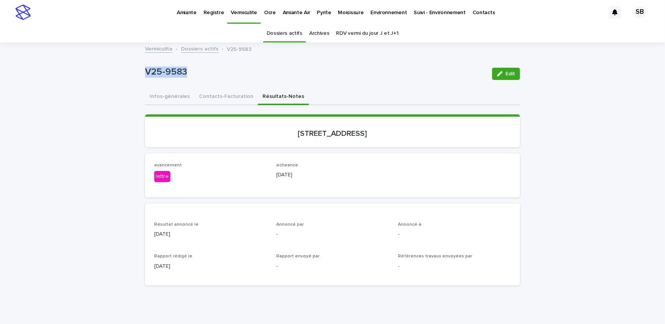
drag, startPoint x: 184, startPoint y: 75, endPoint x: 64, endPoint y: 91, distance: 121.2
copy p "V25-9583"
click at [225, 97] on button "Contacts-Facturation" at bounding box center [226, 97] width 64 height 16
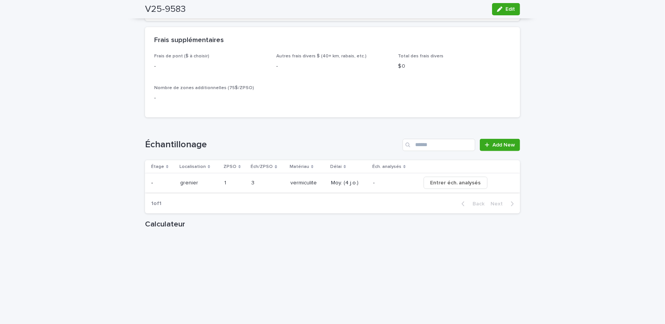
scroll to position [800, 0]
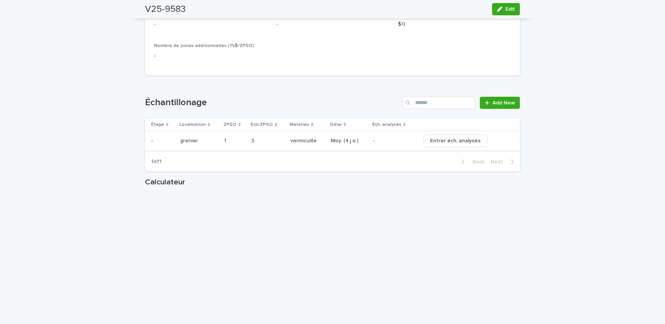
click at [467, 145] on span "Entrer éch. analysés" at bounding box center [455, 141] width 51 height 8
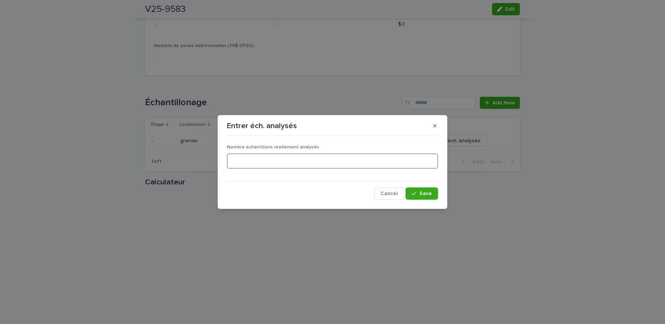
click at [279, 163] on input at bounding box center [332, 160] width 211 height 15
type input "*"
click at [423, 191] on span "Save" at bounding box center [425, 193] width 13 height 5
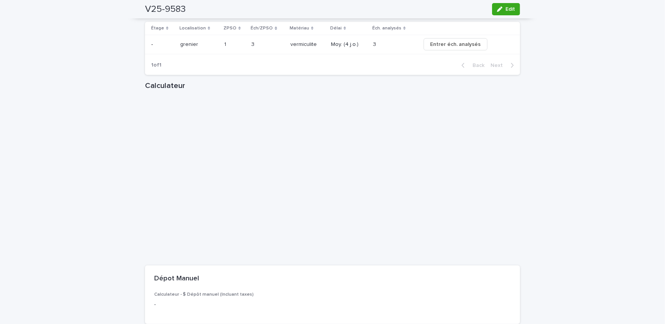
scroll to position [840, 0]
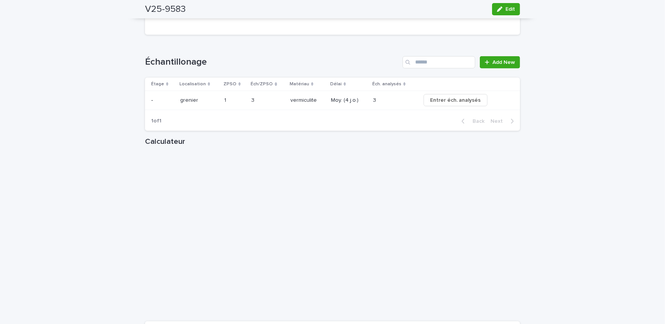
drag, startPoint x: 500, startPoint y: 7, endPoint x: 212, endPoint y: 135, distance: 315.0
click at [500, 7] on icon "button" at bounding box center [499, 9] width 5 height 5
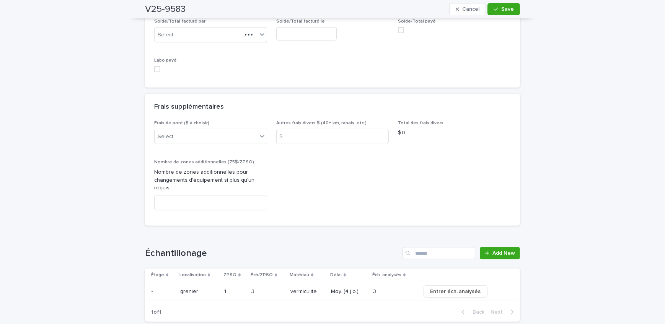
scroll to position [736, 0]
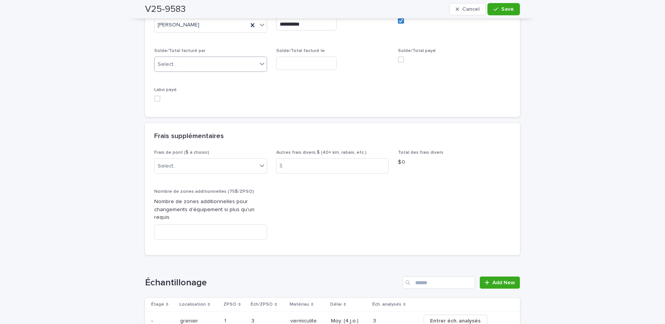
click at [198, 71] on div "Select..." at bounding box center [206, 64] width 103 height 13
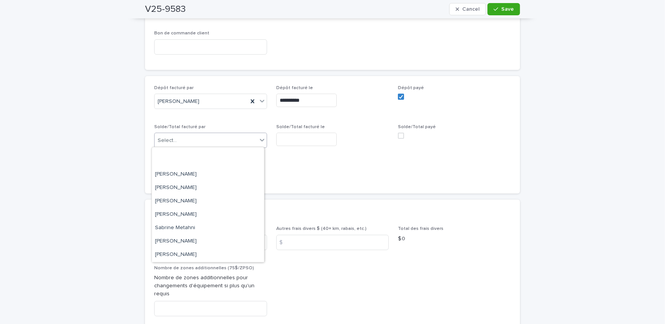
scroll to position [99, 0]
click at [193, 199] on div "[PERSON_NAME]" at bounding box center [208, 201] width 112 height 13
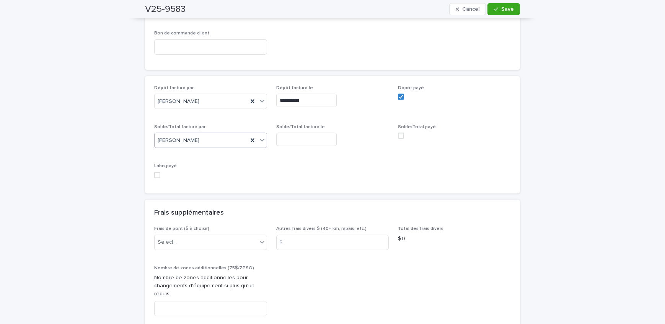
click at [307, 136] on input "text" at bounding box center [306, 139] width 60 height 13
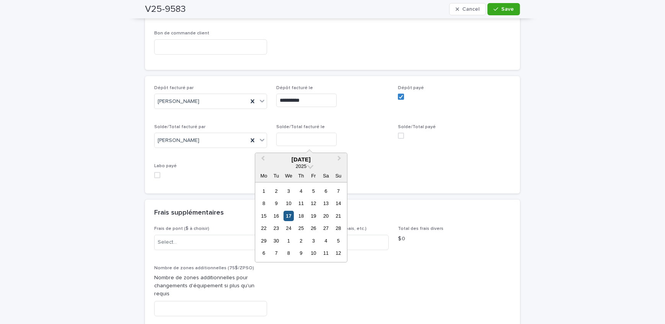
click at [287, 217] on div "17" at bounding box center [289, 216] width 10 height 10
type input "**********"
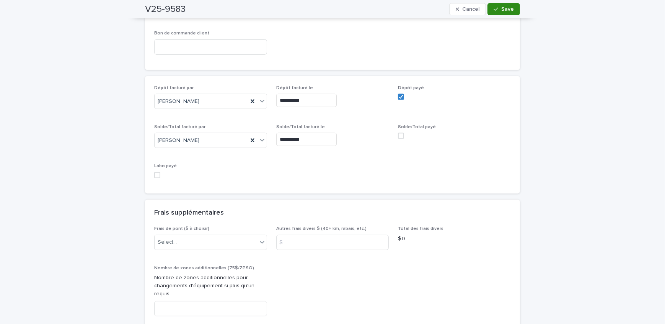
click at [511, 8] on button "Save" at bounding box center [503, 9] width 33 height 12
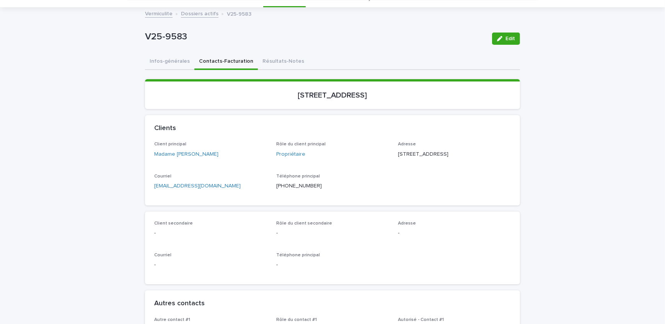
scroll to position [0, 0]
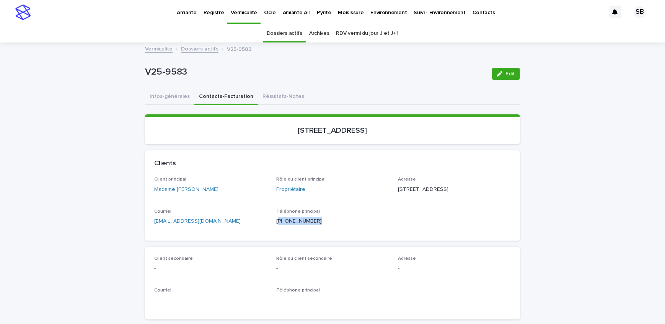
copy p "514) 978-8390"
drag, startPoint x: 309, startPoint y: 233, endPoint x: 276, endPoint y: 238, distance: 33.7
click at [276, 231] on div "Téléphone principal [PHONE_NUMBER]" at bounding box center [332, 220] width 113 height 23
drag, startPoint x: 214, startPoint y: 233, endPoint x: 101, endPoint y: 245, distance: 113.1
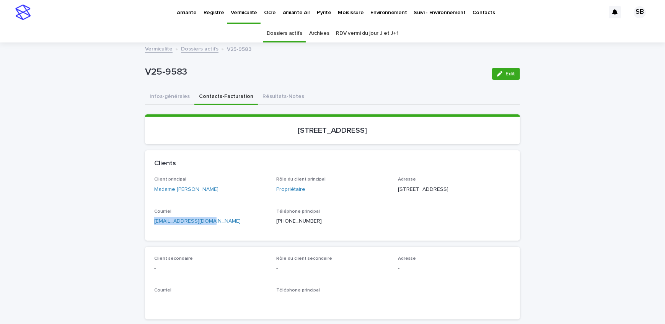
click at [283, 97] on button "Résultats-Notes" at bounding box center [283, 97] width 51 height 16
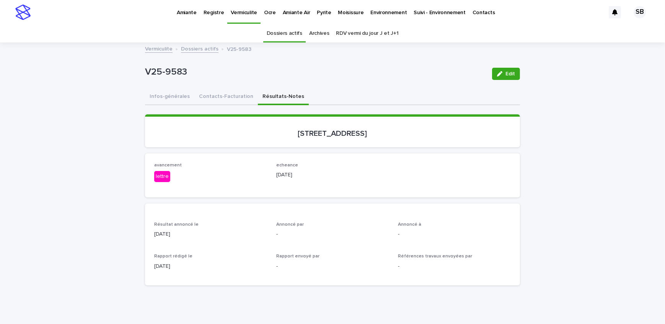
drag, startPoint x: 494, startPoint y: 72, endPoint x: 419, endPoint y: 176, distance: 128.4
click at [494, 72] on button "Edit" at bounding box center [506, 74] width 28 height 12
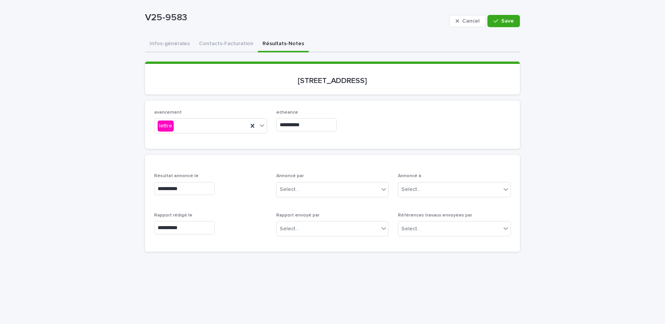
scroll to position [69, 0]
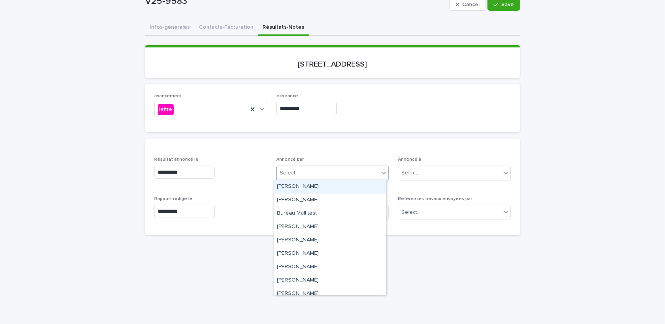
click at [318, 170] on div "Select..." at bounding box center [328, 173] width 103 height 13
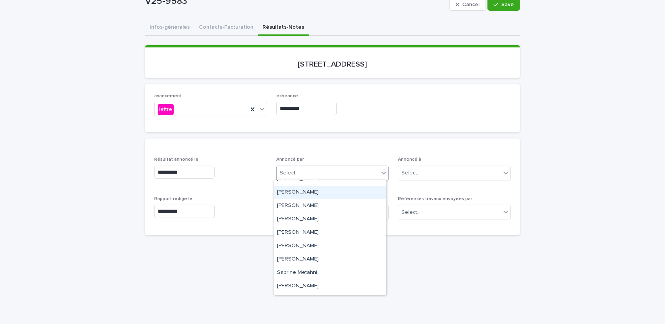
scroll to position [99, 0]
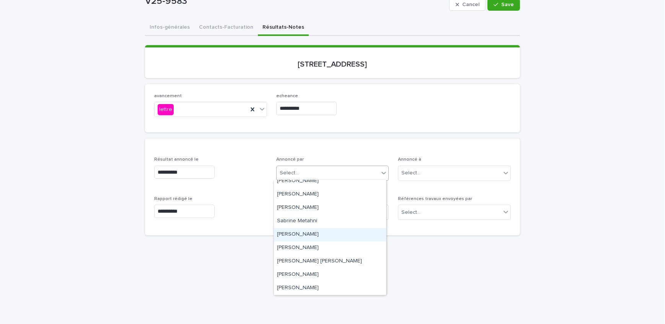
click at [317, 235] on div "[PERSON_NAME]" at bounding box center [330, 234] width 112 height 13
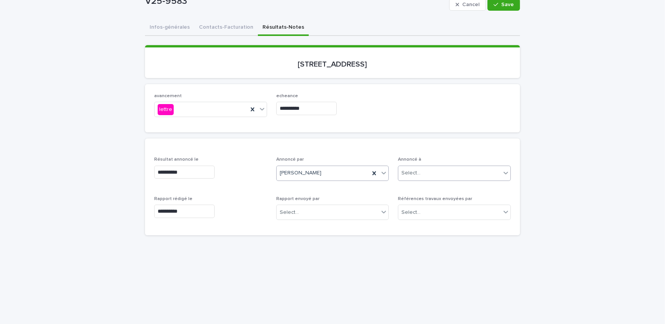
click at [437, 167] on div "Select..." at bounding box center [449, 173] width 103 height 13
type input "**********"
click at [441, 191] on div "Madame [PERSON_NAME]" at bounding box center [452, 186] width 112 height 13
click at [504, 7] on span "Save" at bounding box center [507, 4] width 13 height 5
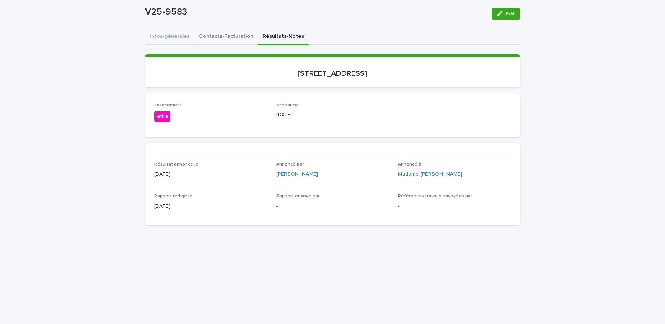
click at [213, 37] on div "Infos-générales Contacts-Facturation Résultats-Notes Can't display tree at inde…" at bounding box center [332, 277] width 375 height 497
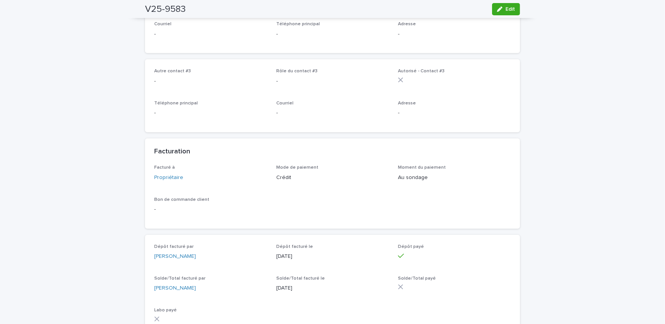
scroll to position [720, 0]
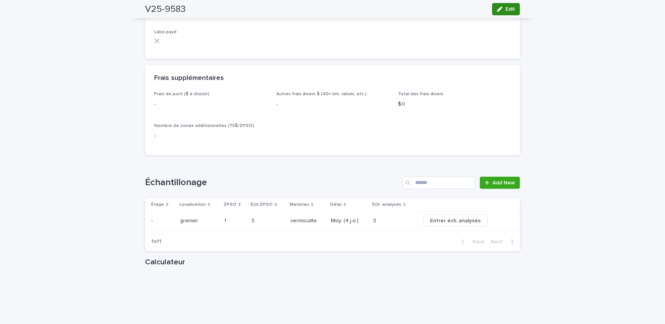
click at [505, 10] on span "Edit" at bounding box center [510, 9] width 10 height 5
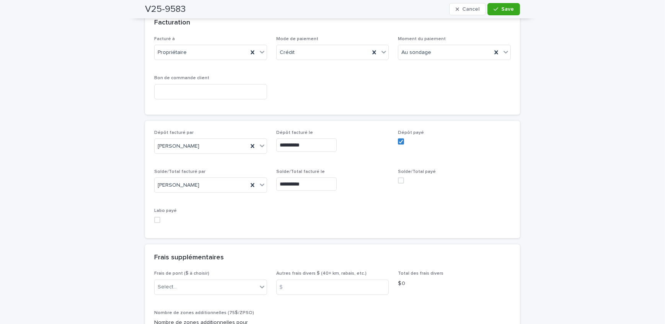
scroll to position [612, 0]
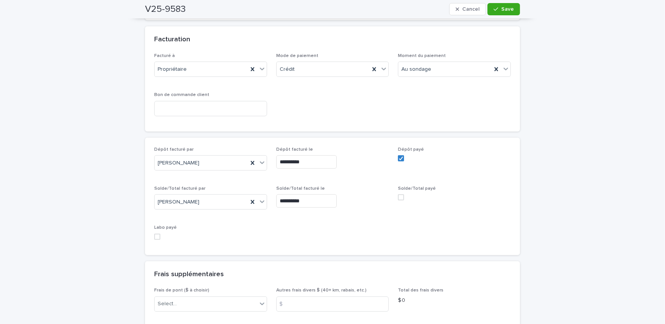
click at [401, 196] on span at bounding box center [401, 197] width 6 height 6
click at [501, 10] on span "Save" at bounding box center [507, 9] width 13 height 5
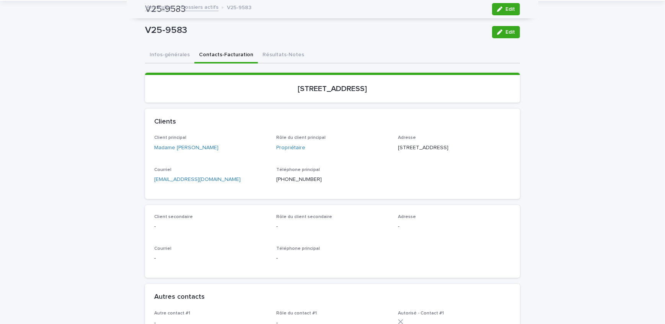
scroll to position [0, 0]
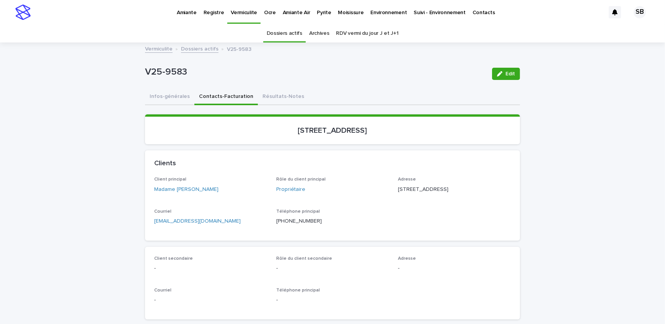
click at [289, 95] on button "Résultats-Notes" at bounding box center [283, 97] width 51 height 16
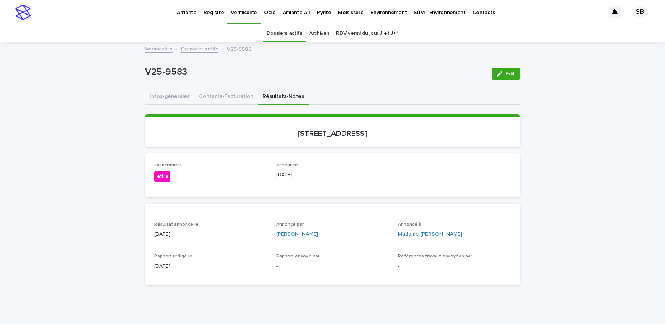
click at [149, 52] on link "Vermiculite" at bounding box center [159, 48] width 28 height 9
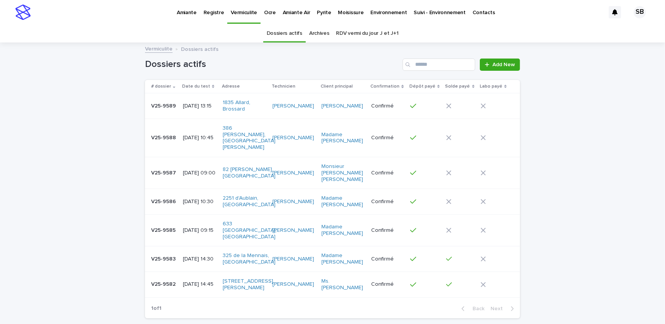
click at [173, 196] on div "V25-9586 V25-9586" at bounding box center [164, 202] width 26 height 13
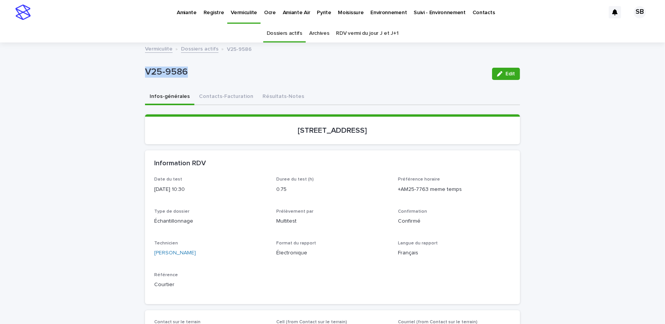
drag, startPoint x: 193, startPoint y: 70, endPoint x: 133, endPoint y: 75, distance: 60.6
copy p "V25-9586"
click at [219, 96] on button "Contacts-Facturation" at bounding box center [226, 97] width 64 height 16
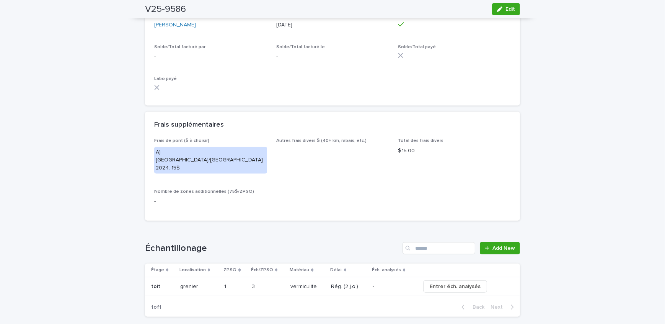
scroll to position [730, 0]
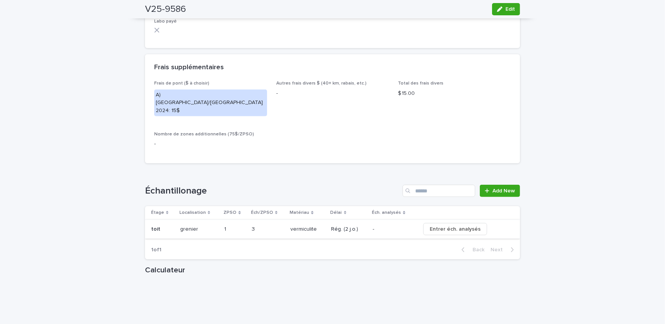
click at [450, 223] on button "Entrer éch. analysés" at bounding box center [455, 229] width 64 height 12
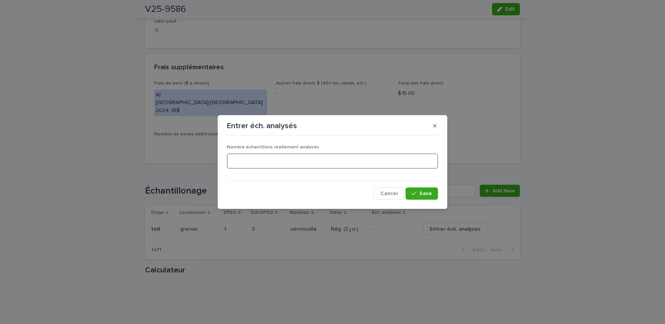
click at [304, 162] on input at bounding box center [332, 160] width 211 height 15
type input "*"
click at [408, 193] on button "Save" at bounding box center [422, 193] width 33 height 12
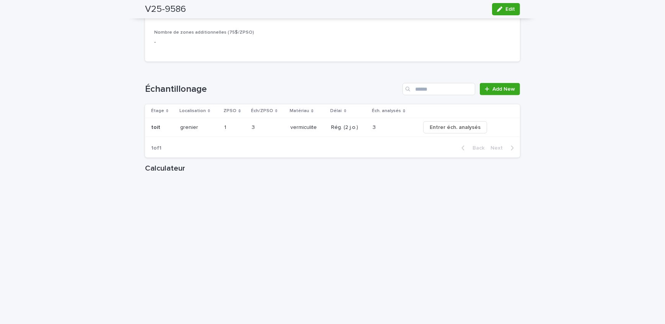
scroll to position [765, 0]
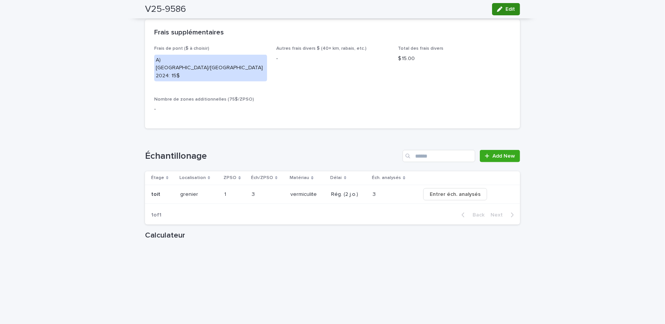
click at [505, 8] on span "Edit" at bounding box center [510, 9] width 10 height 5
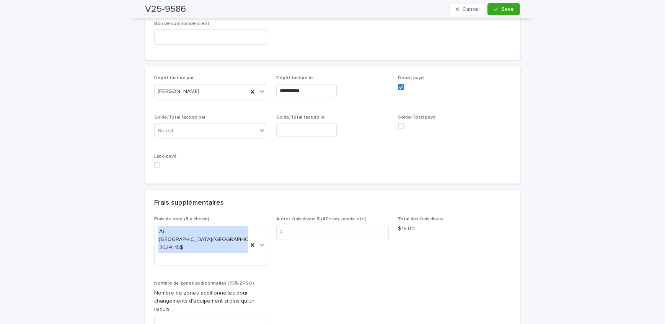
scroll to position [640, 0]
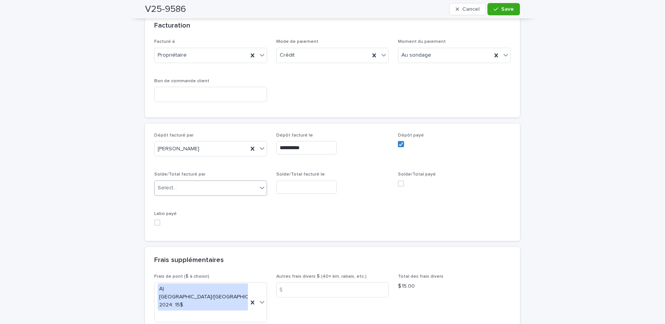
click at [194, 183] on div "Select..." at bounding box center [206, 188] width 103 height 13
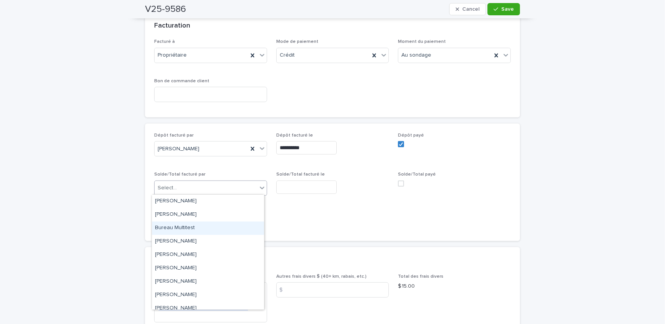
scroll to position [99, 0]
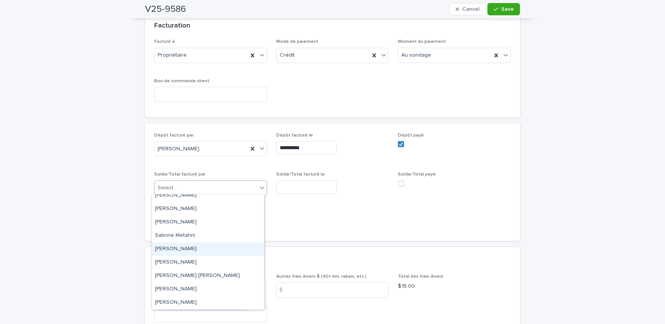
drag, startPoint x: 201, startPoint y: 240, endPoint x: 279, endPoint y: 196, distance: 90.1
click at [202, 247] on div "[PERSON_NAME]" at bounding box center [208, 249] width 112 height 13
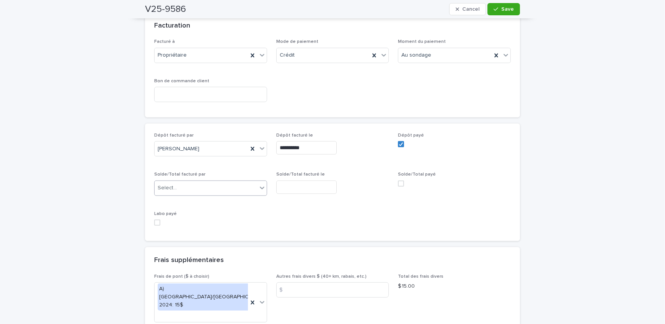
click at [302, 186] on input "text" at bounding box center [306, 187] width 60 height 13
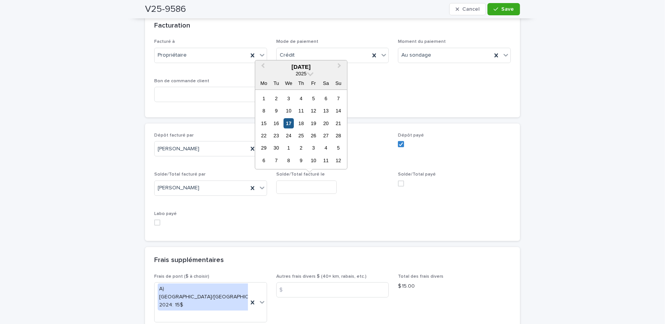
click at [285, 124] on div "17" at bounding box center [289, 123] width 10 height 10
type input "**********"
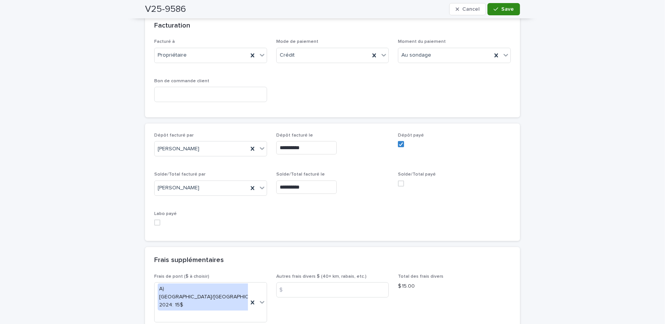
click at [509, 5] on button "Save" at bounding box center [503, 9] width 33 height 12
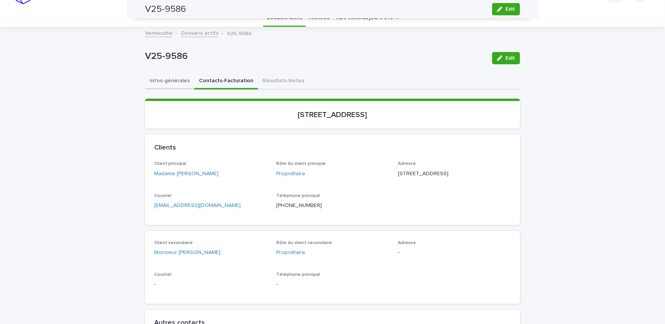
scroll to position [0, 0]
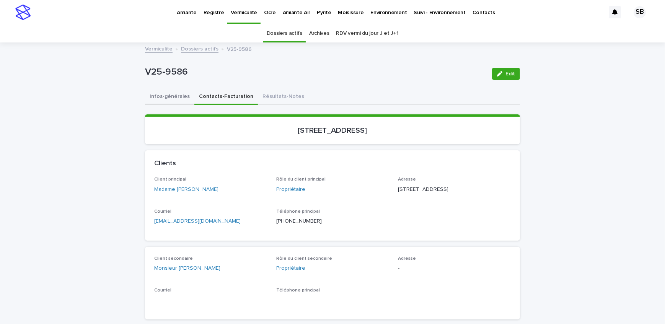
click at [165, 93] on button "Infos-générales" at bounding box center [169, 97] width 49 height 16
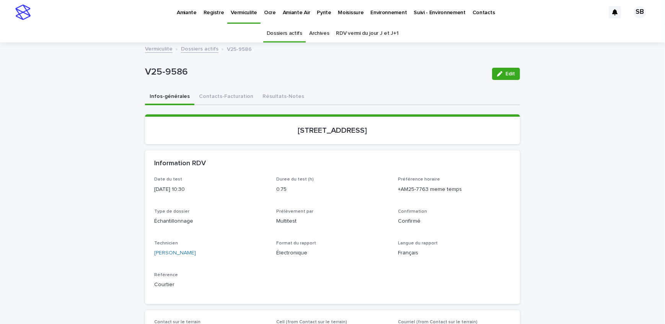
click at [181, 46] on link "Dossiers actifs" at bounding box center [199, 48] width 37 height 9
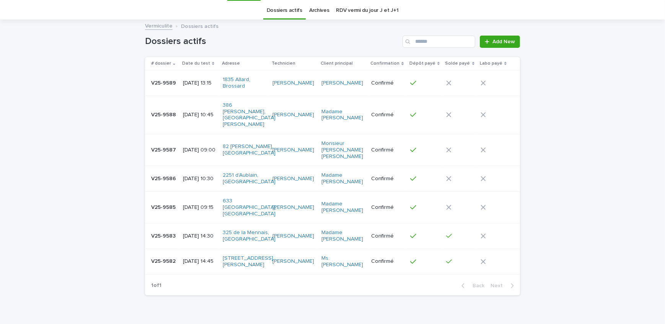
scroll to position [24, 0]
click at [109, 107] on div "Loading... Saving… Loading... Saving… Dossiers actifs Add New # dossier Date du…" at bounding box center [332, 179] width 665 height 320
click at [168, 171] on div "V25-9586 V25-9586" at bounding box center [164, 177] width 26 height 13
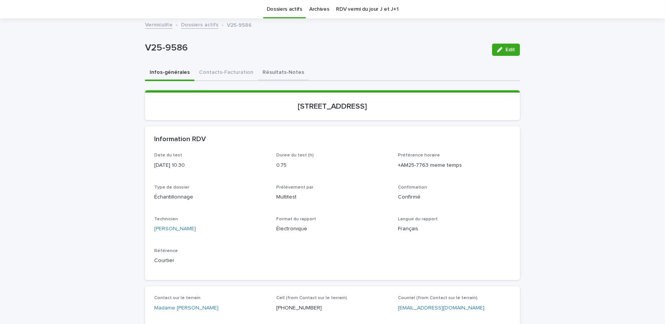
click at [268, 72] on button "Résultats-Notes" at bounding box center [283, 73] width 51 height 16
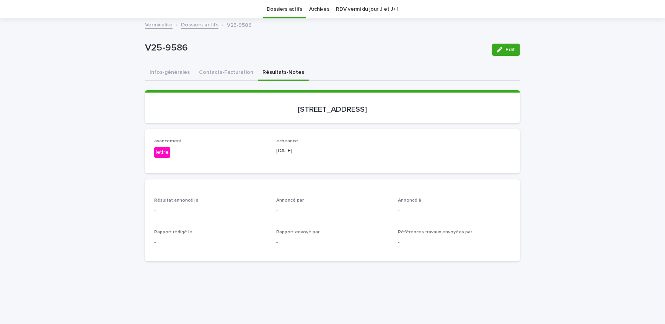
click at [507, 46] on button "Edit" at bounding box center [506, 50] width 28 height 12
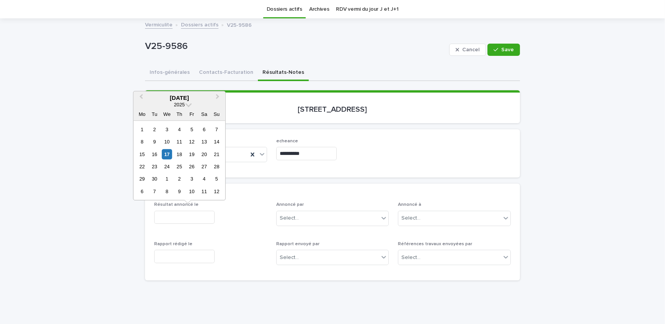
click at [209, 216] on input "text" at bounding box center [184, 217] width 60 height 13
click at [163, 153] on div "17" at bounding box center [167, 154] width 10 height 10
type input "**********"
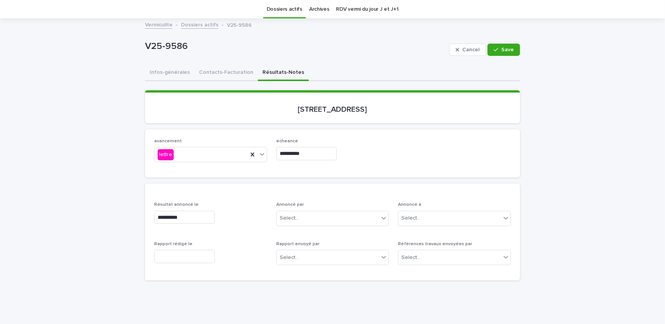
drag, startPoint x: 212, startPoint y: 259, endPoint x: 210, endPoint y: 249, distance: 9.5
click at [212, 259] on input "text" at bounding box center [184, 256] width 60 height 13
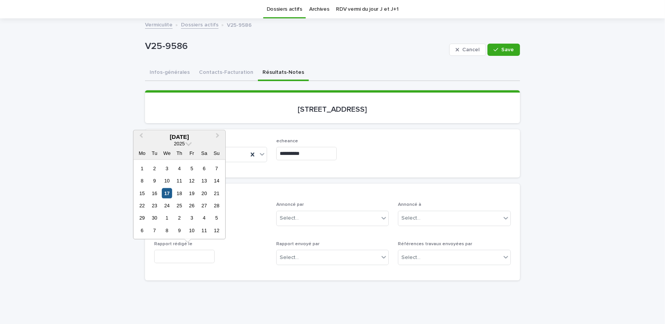
click at [171, 190] on div "17" at bounding box center [167, 193] width 10 height 10
type input "**********"
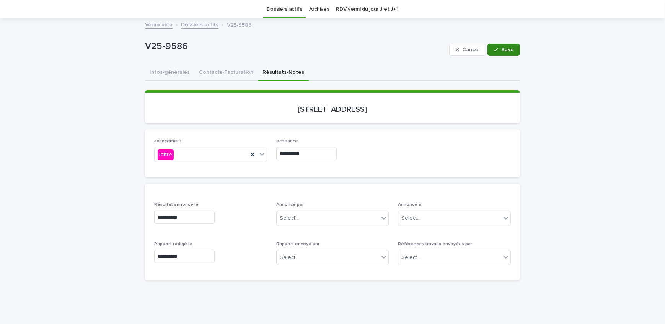
click at [502, 46] on button "Save" at bounding box center [503, 50] width 33 height 12
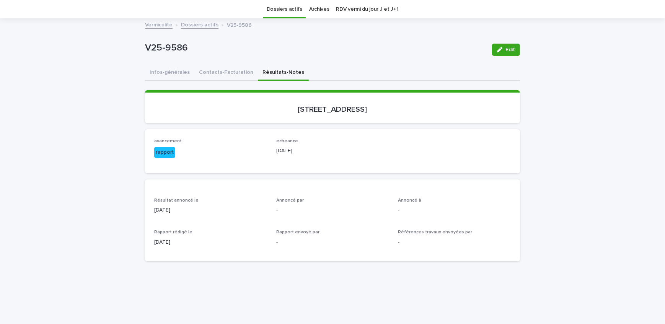
click at [190, 22] on link "Dossiers actifs" at bounding box center [199, 24] width 37 height 9
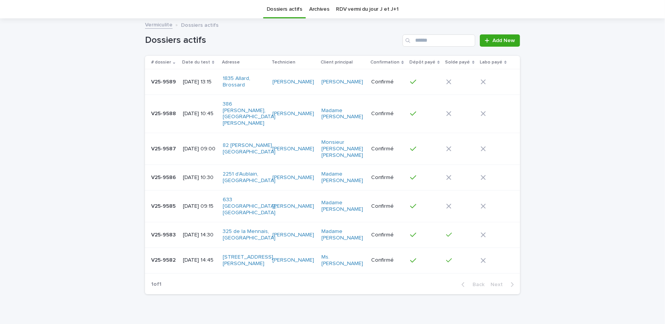
scroll to position [24, 0]
click at [173, 256] on div "V25-9582 V25-9582" at bounding box center [164, 260] width 26 height 13
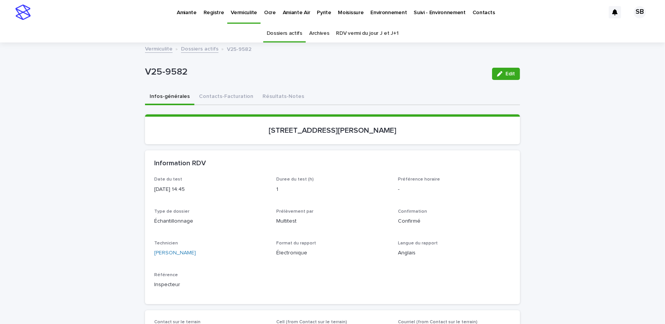
click at [281, 94] on button "Résultats-Notes" at bounding box center [283, 97] width 51 height 16
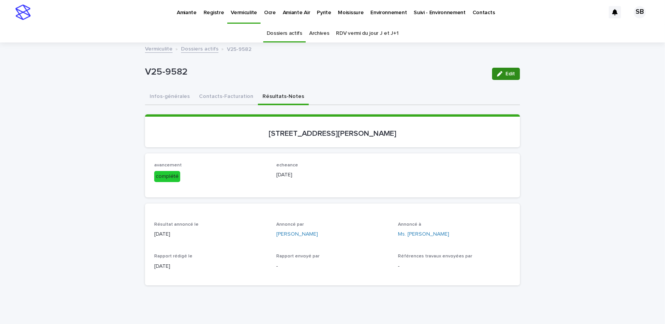
click at [508, 73] on span "Edit" at bounding box center [510, 73] width 10 height 5
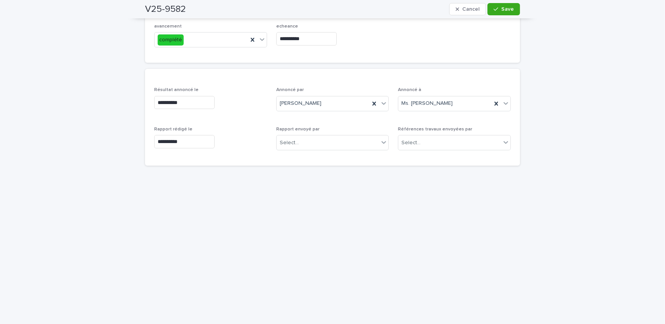
scroll to position [174, 0]
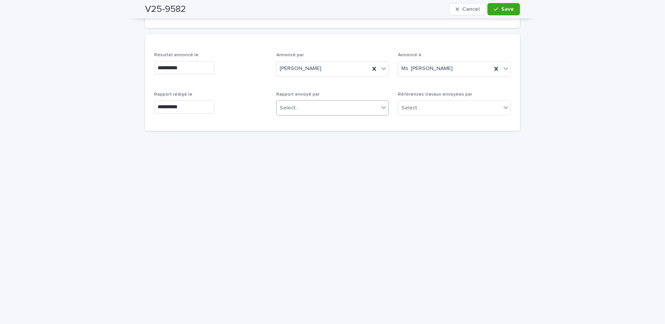
click at [335, 109] on div "Select..." at bounding box center [328, 108] width 103 height 13
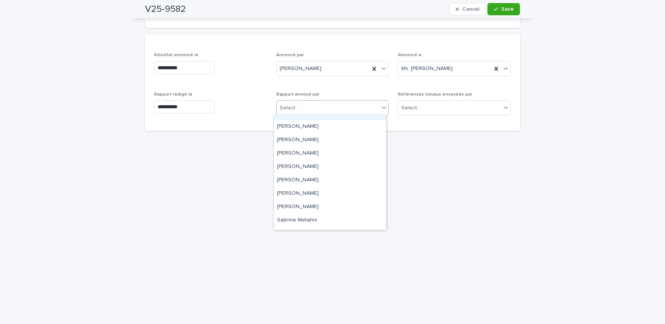
scroll to position [99, 0]
click at [323, 170] on div "[PERSON_NAME]" at bounding box center [330, 169] width 112 height 13
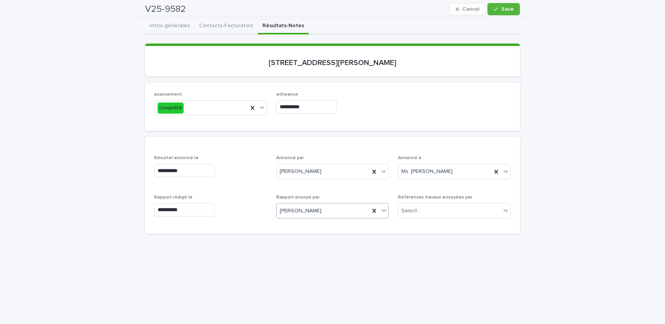
scroll to position [34, 0]
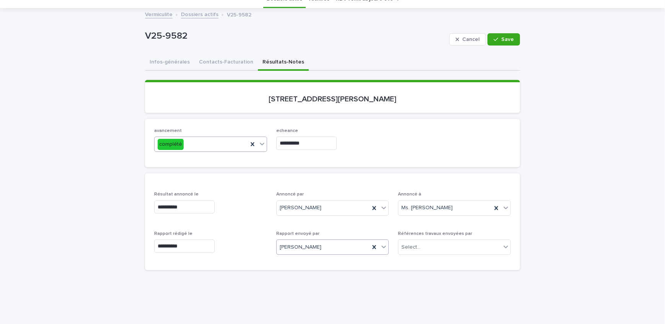
drag, startPoint x: 251, startPoint y: 144, endPoint x: 264, endPoint y: 144, distance: 13.4
click at [251, 144] on icon at bounding box center [252, 144] width 3 height 4
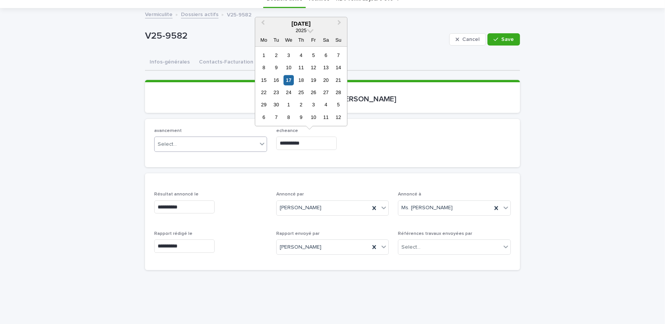
drag, startPoint x: 320, startPoint y: 139, endPoint x: 187, endPoint y: 147, distance: 132.3
click at [187, 147] on div "**********" at bounding box center [332, 143] width 357 height 30
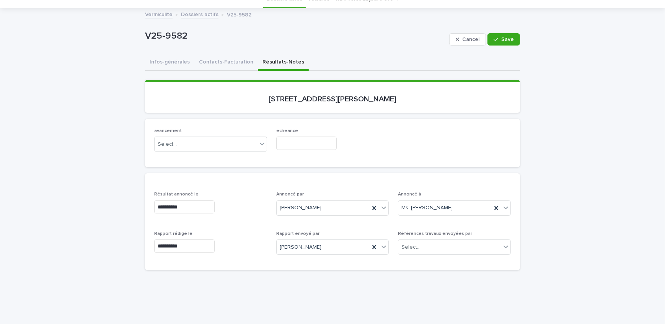
click at [414, 145] on div "avancement Select... echeance" at bounding box center [332, 143] width 357 height 30
click at [164, 63] on button "Infos-générales" at bounding box center [169, 63] width 49 height 16
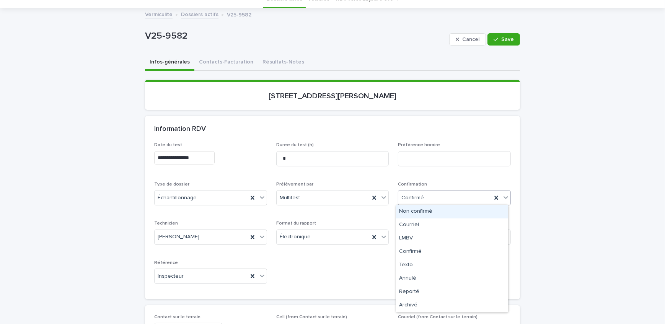
click at [435, 197] on div "Confirmé" at bounding box center [444, 198] width 93 height 13
click at [416, 307] on div "Archivé" at bounding box center [452, 305] width 112 height 13
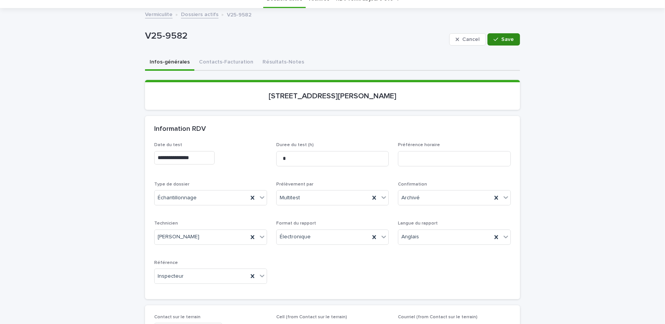
click at [502, 42] on button "Save" at bounding box center [503, 39] width 33 height 12
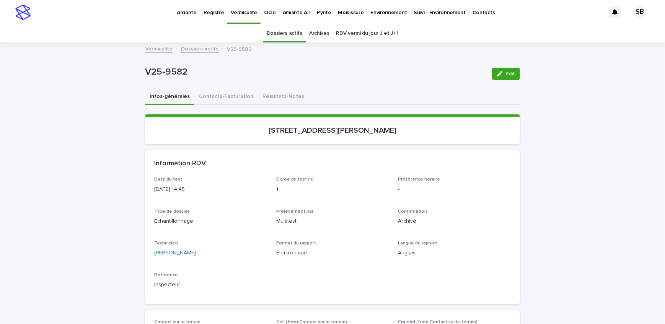
click at [189, 46] on link "Dossiers actifs" at bounding box center [199, 48] width 37 height 9
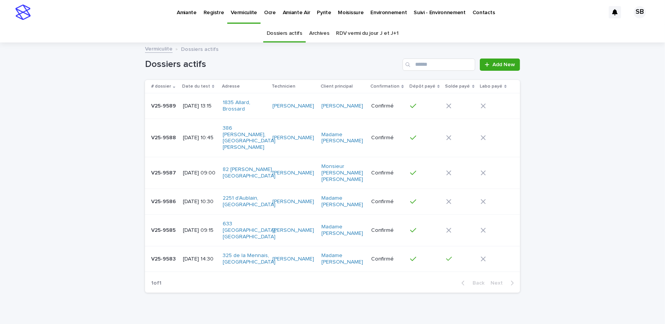
scroll to position [21, 0]
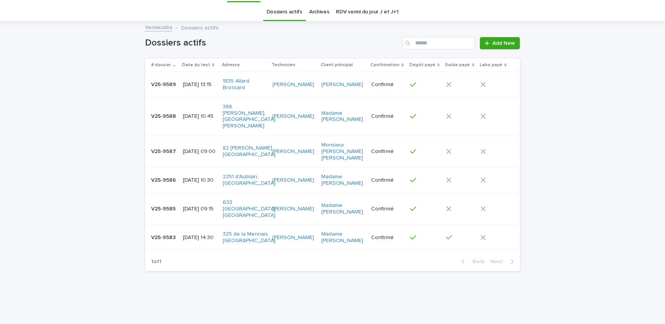
click at [92, 129] on div "Loading... Saving… Loading... Saving… Dossiers actifs Add New # dossier Date du…" at bounding box center [332, 169] width 665 height 294
click at [171, 233] on p "V25-9583" at bounding box center [164, 237] width 26 height 8
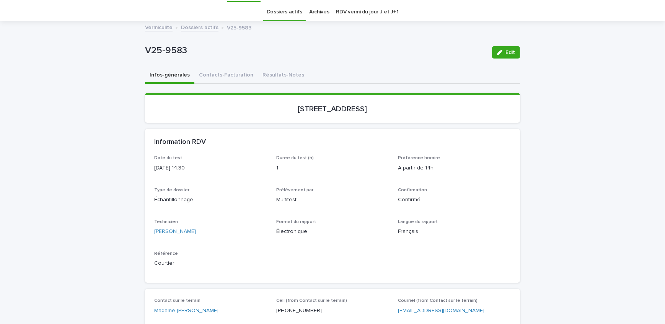
scroll to position [24, 0]
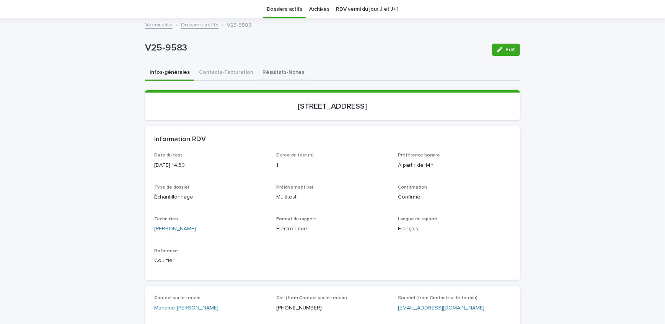
click at [269, 71] on button "Résultats-Notes" at bounding box center [283, 73] width 51 height 16
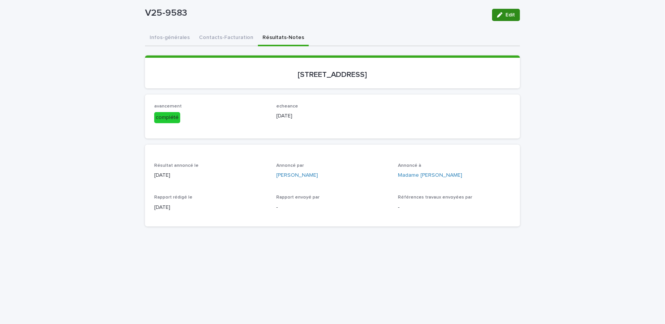
click at [505, 13] on span "Edit" at bounding box center [510, 14] width 10 height 5
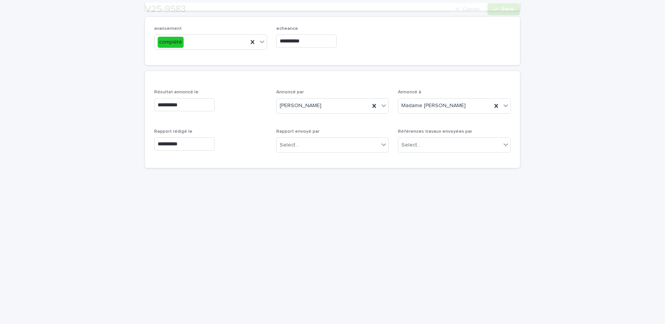
scroll to position [138, 0]
click at [299, 141] on div "Select..." at bounding box center [328, 144] width 103 height 13
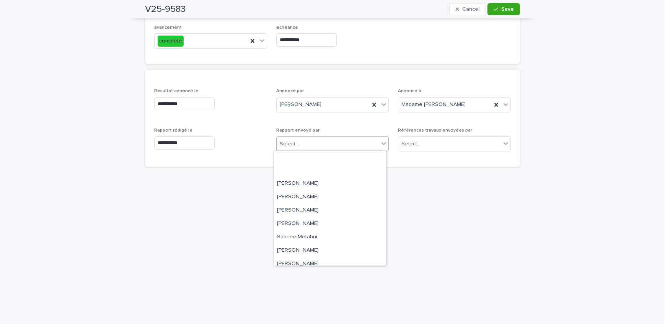
scroll to position [99, 0]
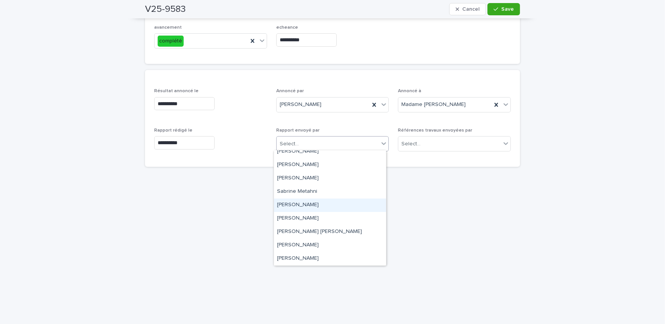
click at [328, 205] on div "[PERSON_NAME]" at bounding box center [330, 205] width 112 height 13
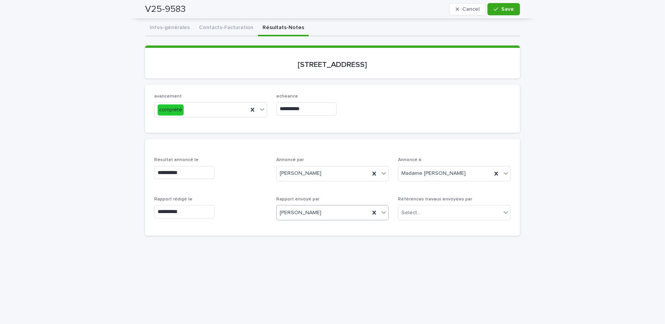
scroll to position [68, 0]
click at [251, 111] on icon at bounding box center [252, 110] width 3 height 4
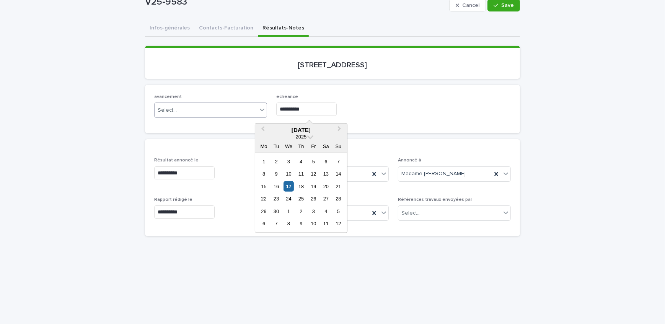
drag, startPoint x: 318, startPoint y: 107, endPoint x: 225, endPoint y: 98, distance: 93.5
click at [225, 98] on div "**********" at bounding box center [332, 109] width 357 height 30
click at [388, 96] on div "avancement Select... echeance" at bounding box center [332, 109] width 357 height 30
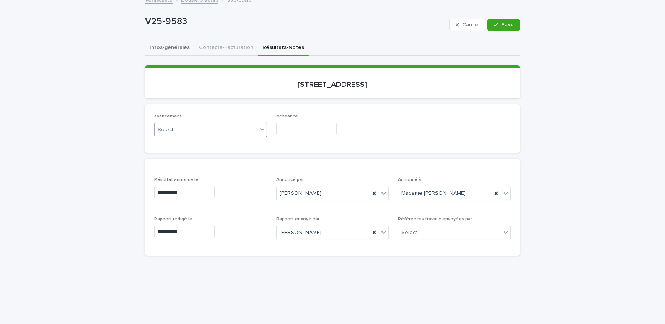
scroll to position [34, 0]
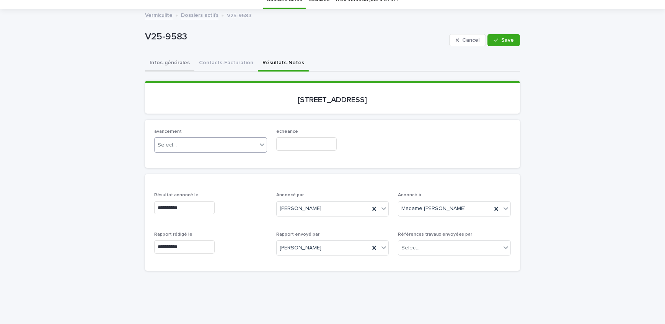
click at [160, 65] on button "Infos-générales" at bounding box center [169, 63] width 49 height 16
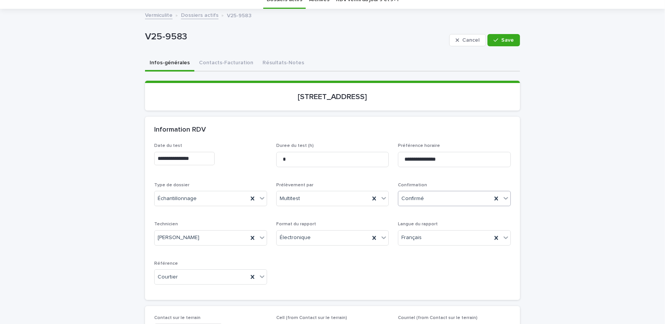
click at [445, 200] on div "Confirmé" at bounding box center [444, 198] width 93 height 13
click at [432, 304] on div "Archivé" at bounding box center [452, 306] width 112 height 13
click at [500, 37] on button "Save" at bounding box center [503, 40] width 33 height 12
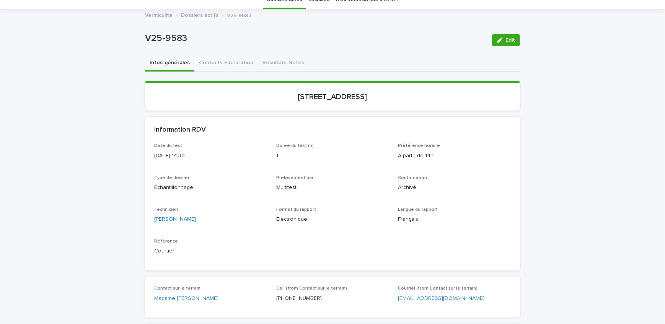
click at [181, 15] on link "Dossiers actifs" at bounding box center [199, 14] width 37 height 9
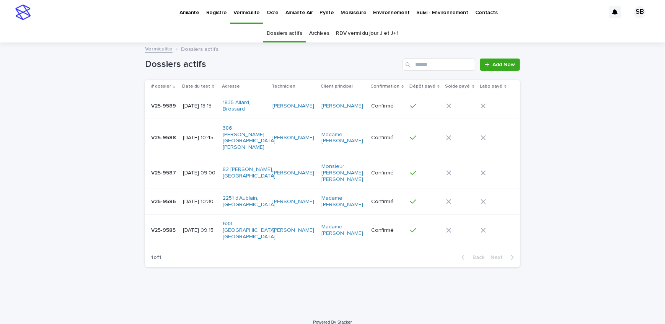
click at [189, 8] on p "Amiante" at bounding box center [189, 8] width 20 height 16
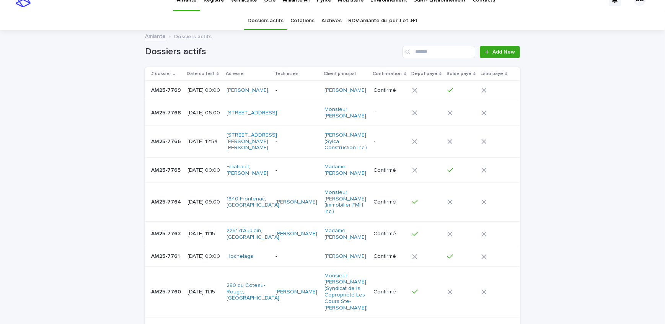
scroll to position [34, 0]
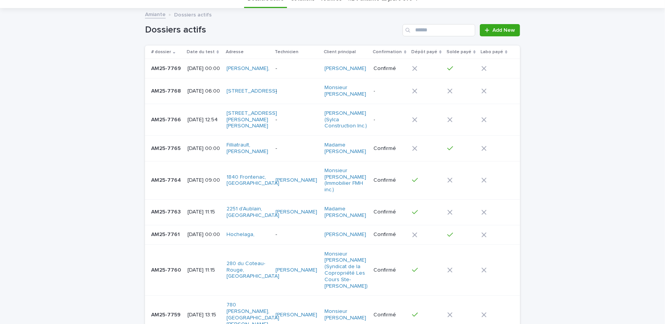
click at [184, 225] on td "[DATE] 11:15" at bounding box center [203, 212] width 39 height 26
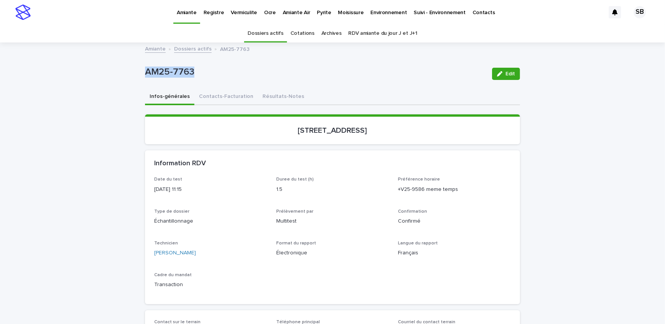
drag, startPoint x: 200, startPoint y: 73, endPoint x: 137, endPoint y: 77, distance: 63.7
copy p "AM25-7763"
click at [235, 95] on button "Contacts-Facturation" at bounding box center [226, 97] width 64 height 16
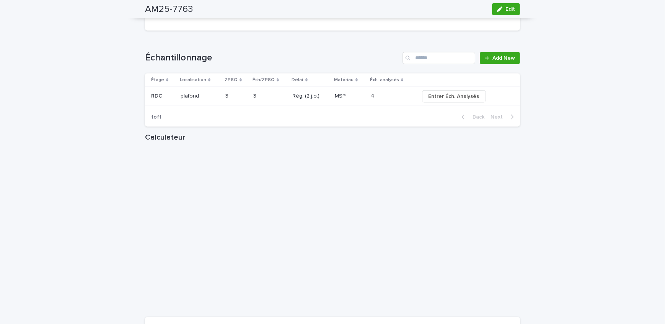
scroll to position [856, 0]
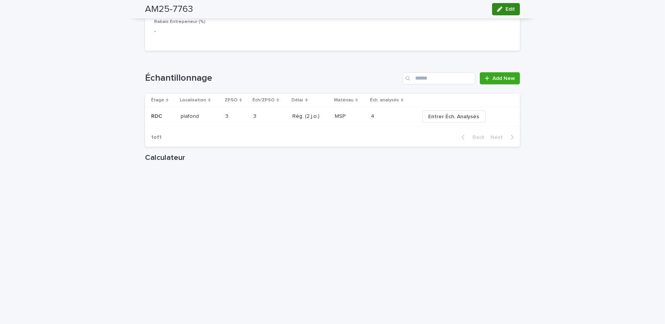
click at [498, 8] on icon "button" at bounding box center [499, 9] width 5 height 5
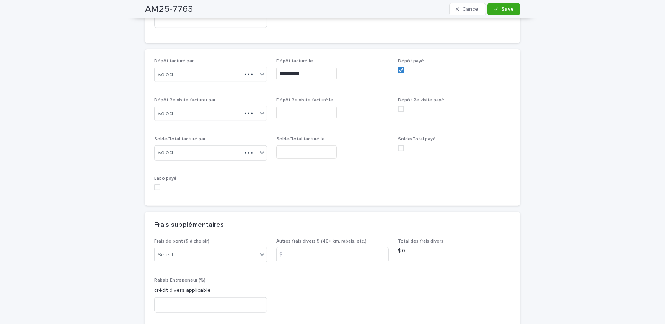
scroll to position [696, 0]
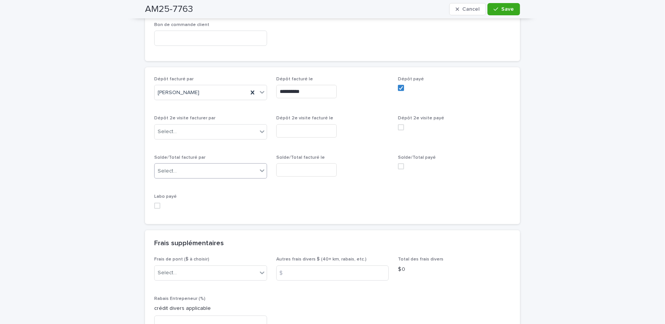
click at [196, 173] on div "Select..." at bounding box center [206, 171] width 103 height 13
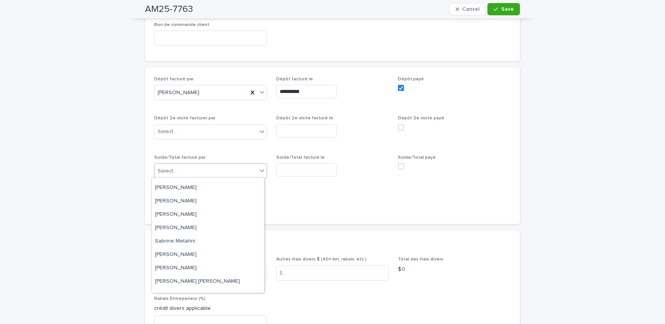
scroll to position [99, 0]
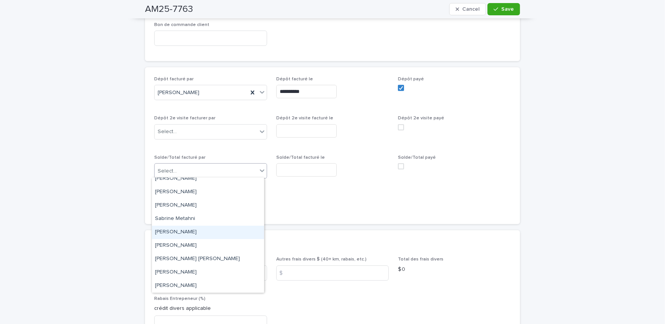
click at [204, 233] on div "[PERSON_NAME]" at bounding box center [208, 232] width 112 height 13
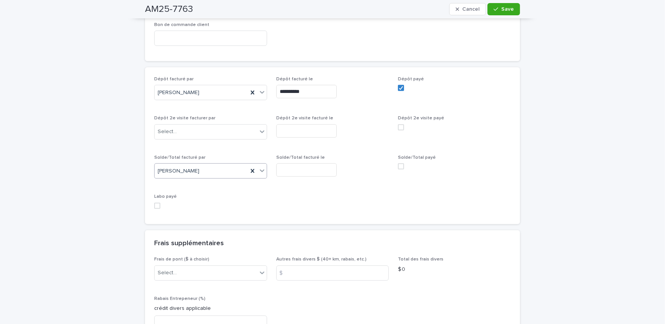
click at [333, 168] on input "text" at bounding box center [306, 169] width 60 height 13
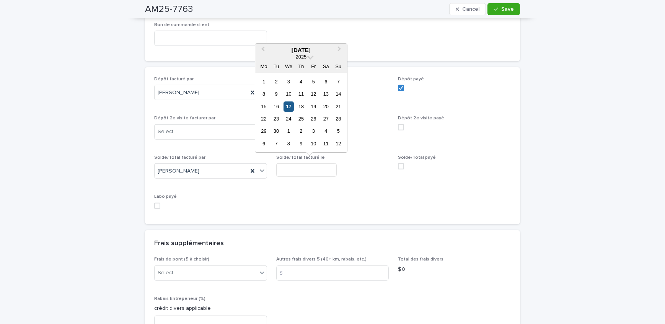
click at [289, 106] on div "17" at bounding box center [289, 106] width 10 height 10
type input "**********"
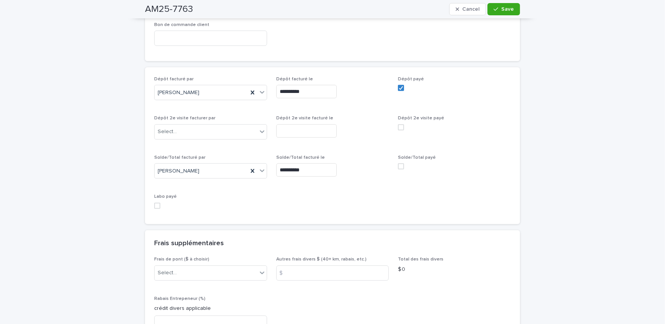
click at [398, 164] on span at bounding box center [401, 166] width 6 height 6
click at [493, 5] on button "Save" at bounding box center [503, 9] width 33 height 12
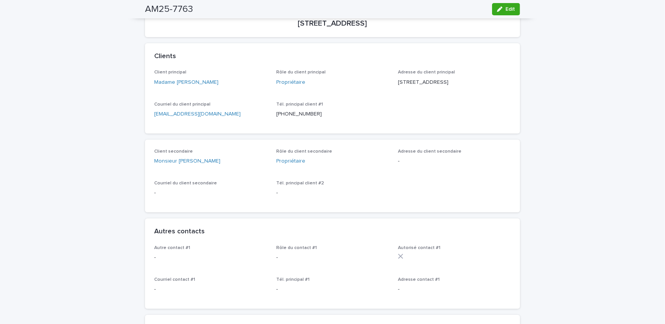
scroll to position [0, 0]
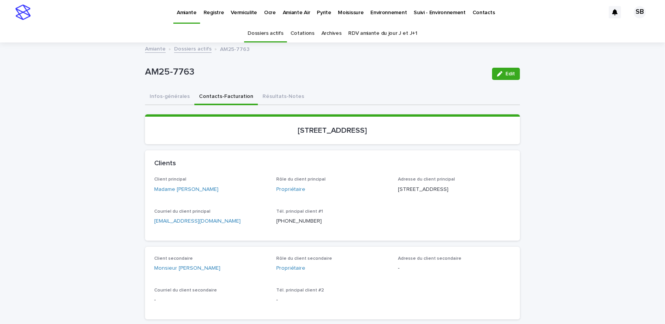
click at [237, 12] on p "Vermiculite" at bounding box center [244, 8] width 26 height 16
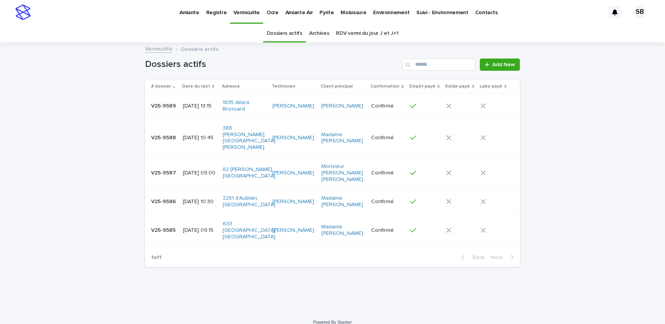
click at [179, 189] on td "V25-9586 V25-9586" at bounding box center [162, 202] width 35 height 26
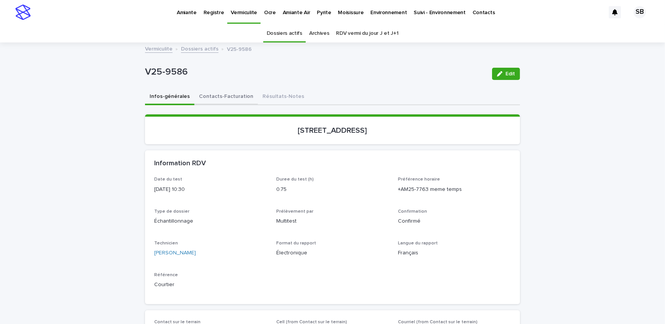
click at [230, 97] on button "Contacts-Facturation" at bounding box center [226, 97] width 64 height 16
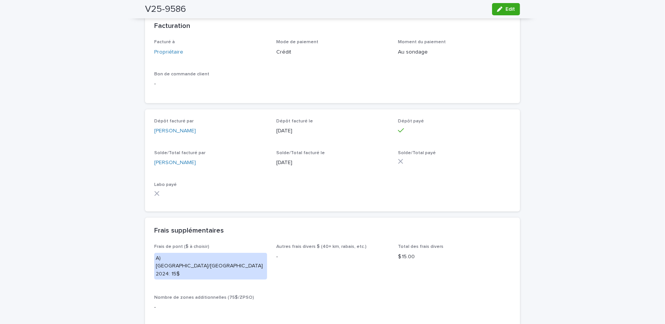
scroll to position [626, 0]
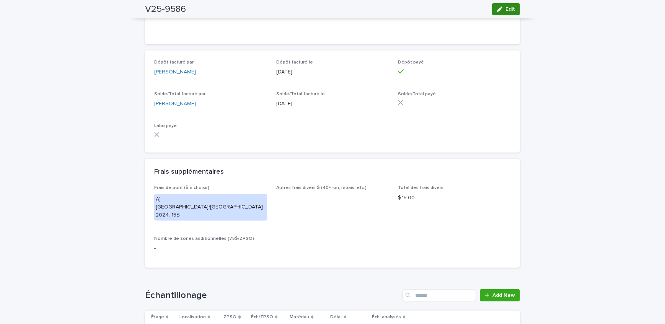
click at [505, 9] on span "Edit" at bounding box center [510, 9] width 10 height 5
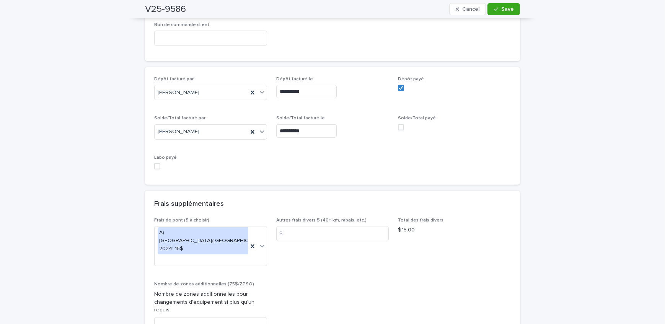
scroll to position [692, 0]
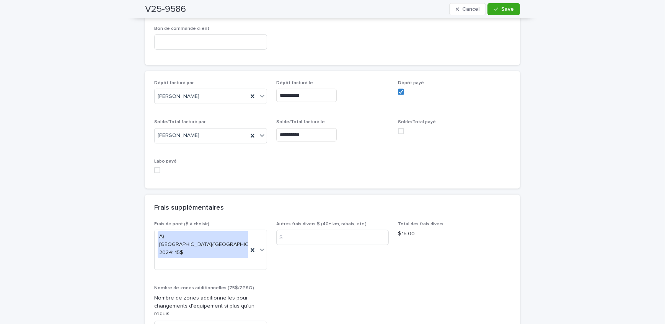
click at [398, 131] on span at bounding box center [401, 131] width 6 height 6
click at [496, 8] on icon "button" at bounding box center [496, 9] width 5 height 5
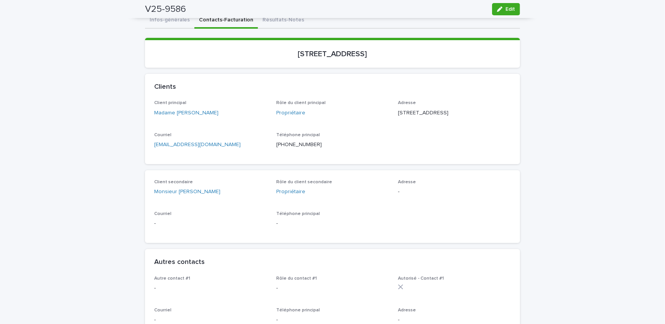
scroll to position [69, 0]
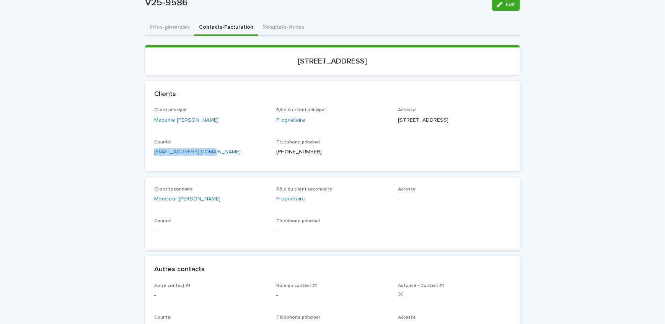
drag, startPoint x: 210, startPoint y: 162, endPoint x: 81, endPoint y: 166, distance: 129.8
